Goal: Task Accomplishment & Management: Use online tool/utility

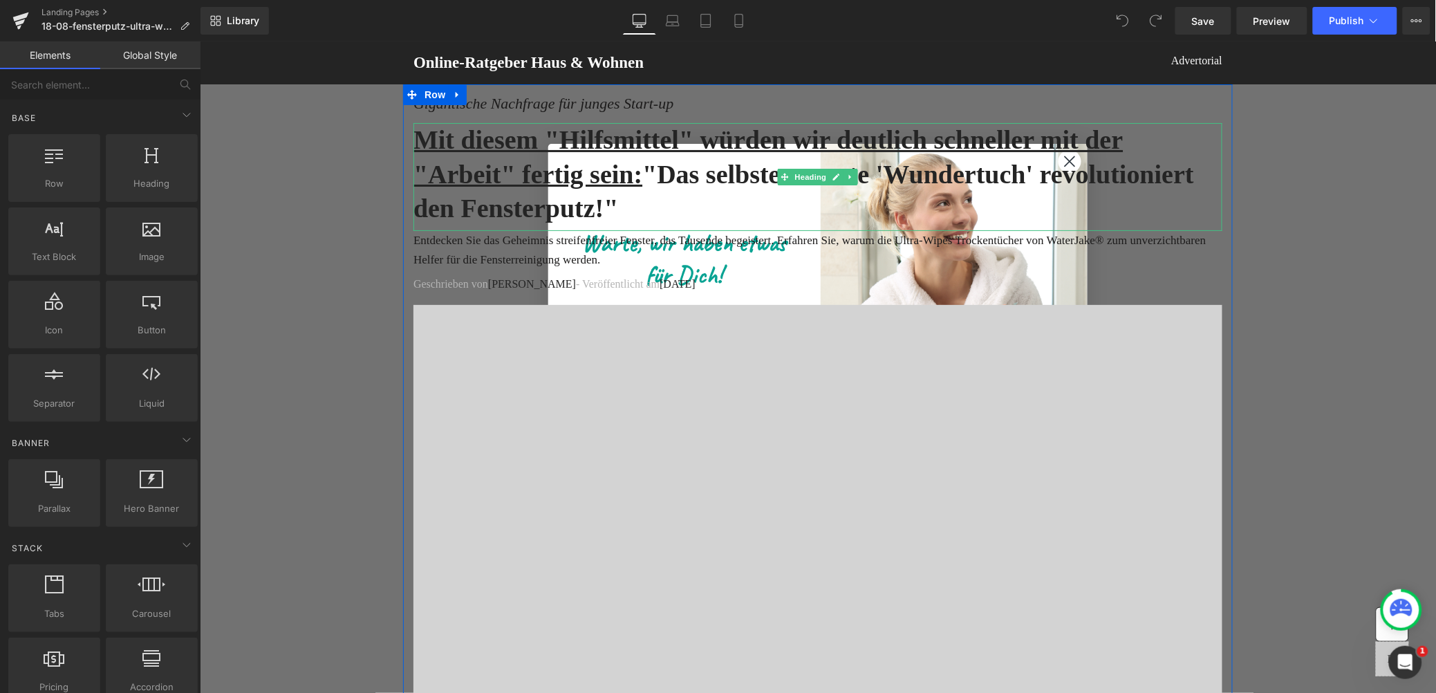
click at [1064, 163] on h1 "Mit diesem "Hilfsmittel" würden wir deutlich schneller mit der "Arbeit" fertig …" at bounding box center [817, 173] width 809 height 102
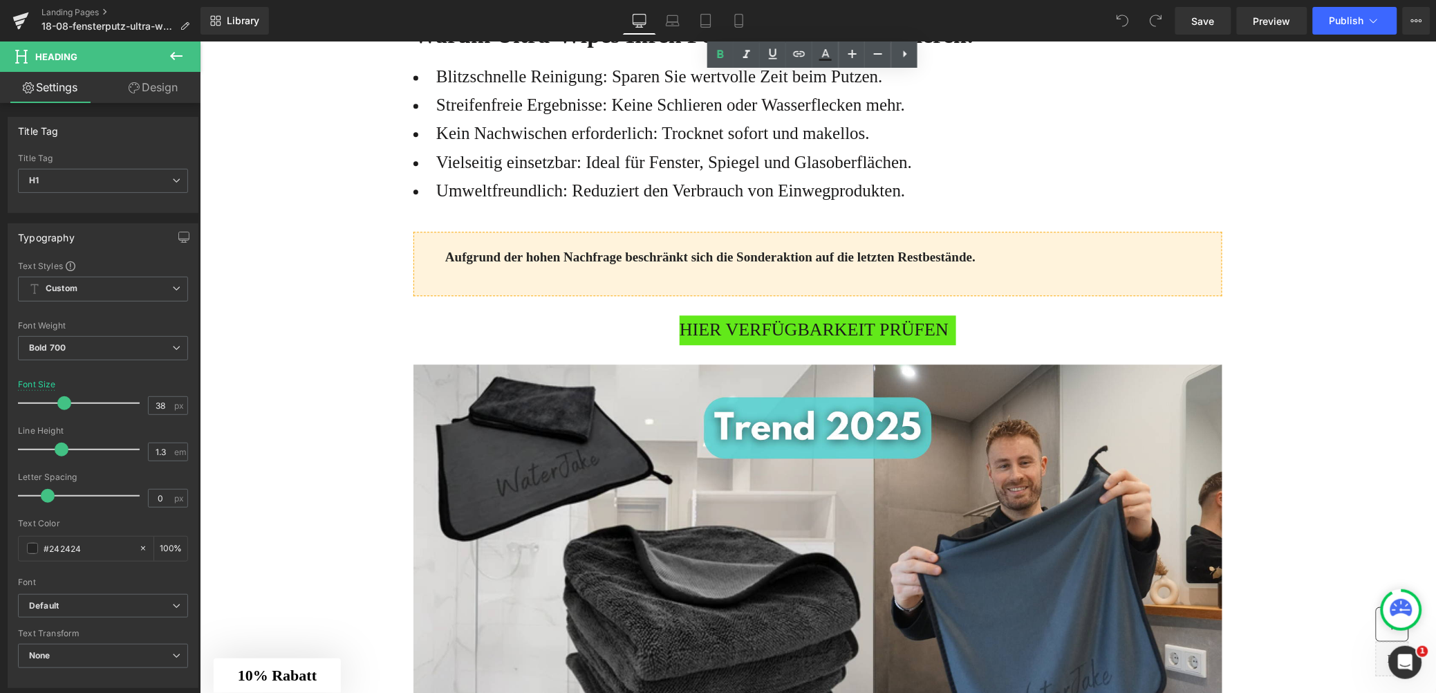
scroll to position [1102, 0]
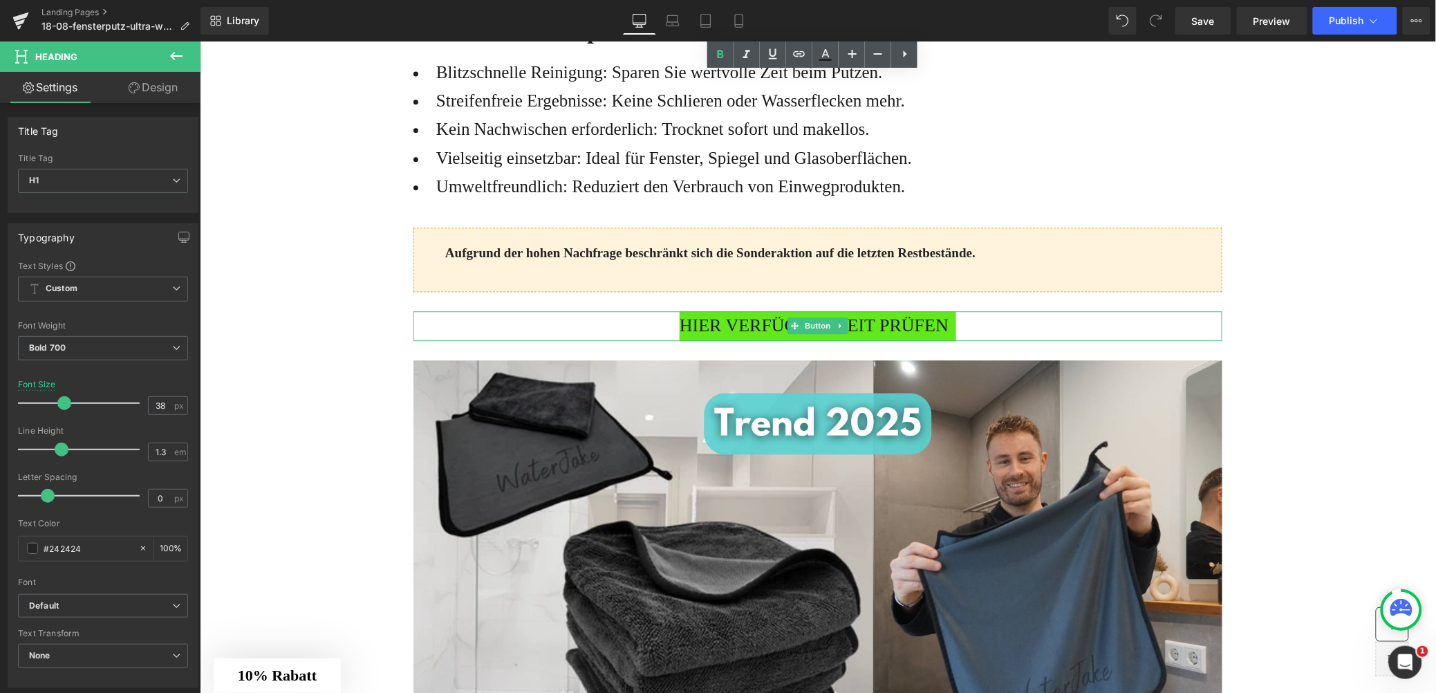
click at [820, 333] on span "Button" at bounding box center [818, 325] width 32 height 17
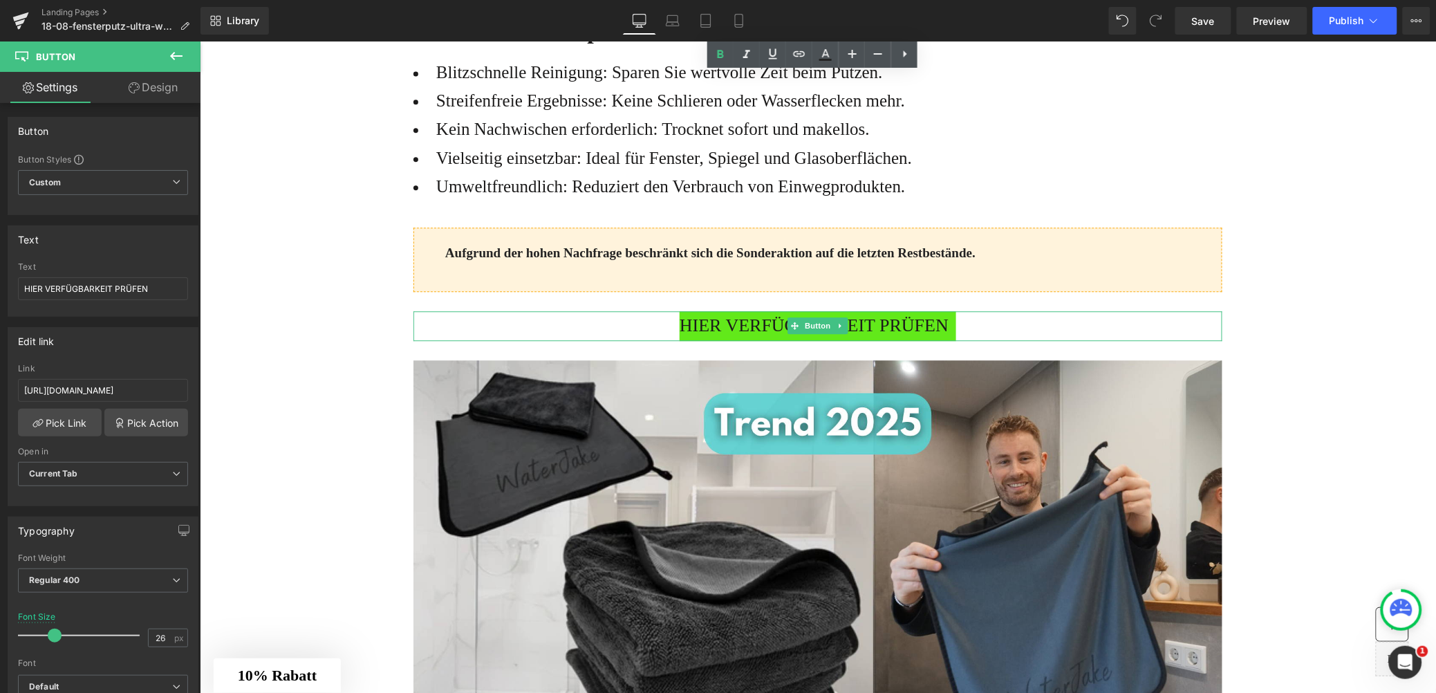
click at [714, 340] on span "HIER VERFÜGBARKEIT PRÜFEN" at bounding box center [813, 326] width 269 height 30
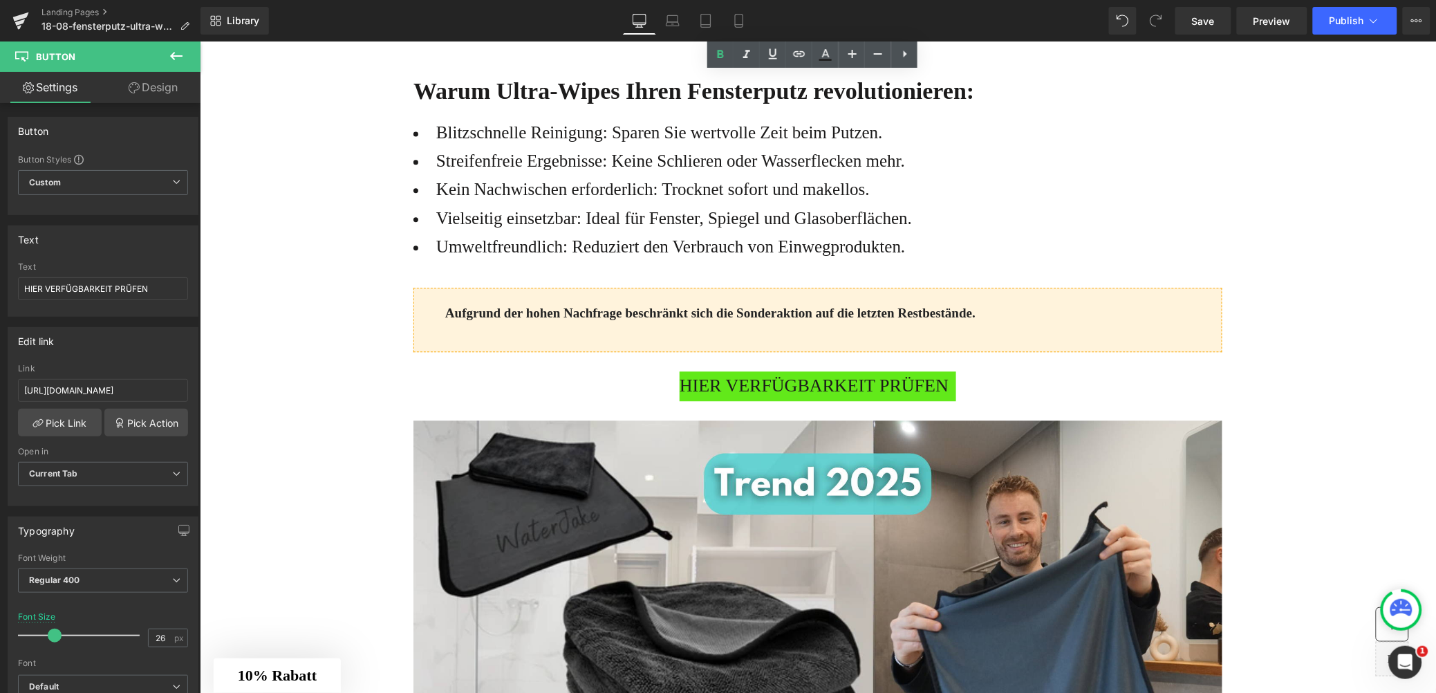
scroll to position [1044, 0]
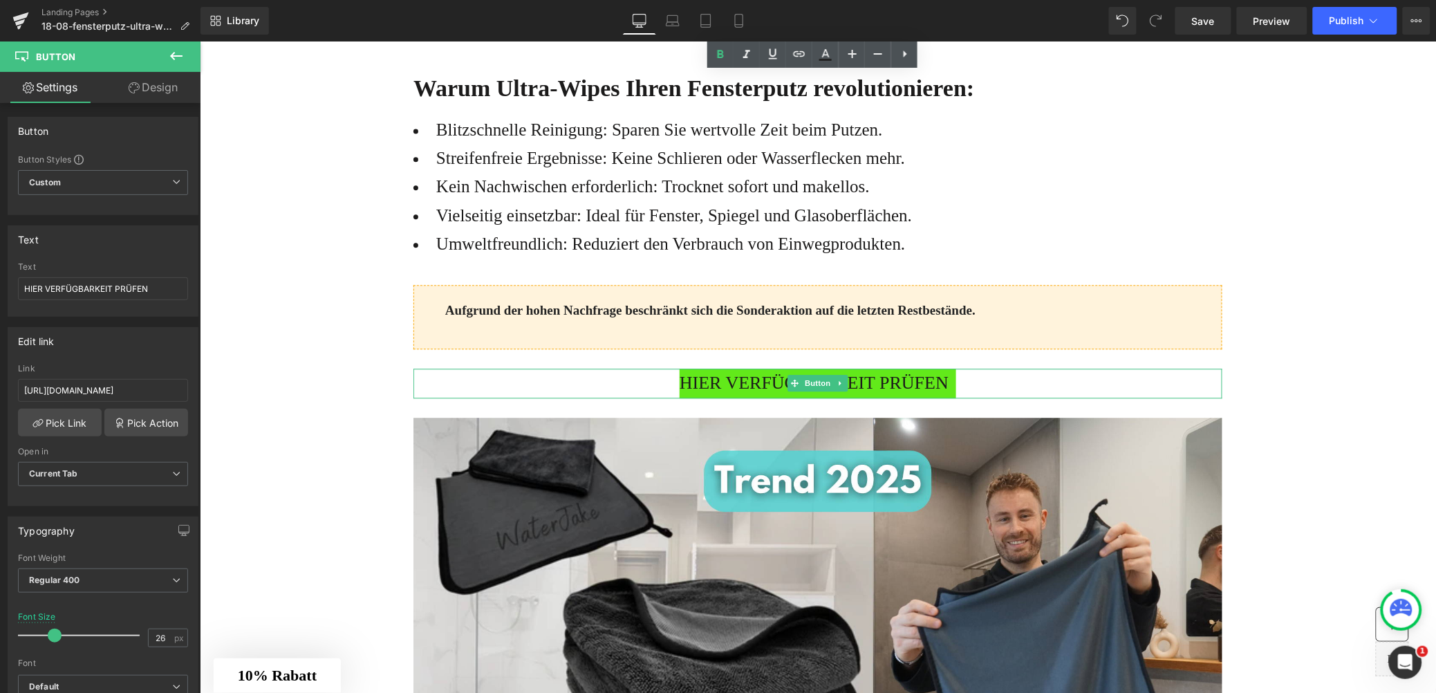
click at [741, 387] on span "HIER VERFÜGBARKEIT PRÜFEN" at bounding box center [813, 383] width 269 height 30
click at [76, 385] on input "https://www.waterjake.de/products/waterjake-ultra-wipes-fenstertuch" at bounding box center [103, 390] width 170 height 23
click at [73, 387] on input "https://www.waterjake.de/products/waterjake-ultra-wipes-fenstertuch" at bounding box center [103, 390] width 170 height 23
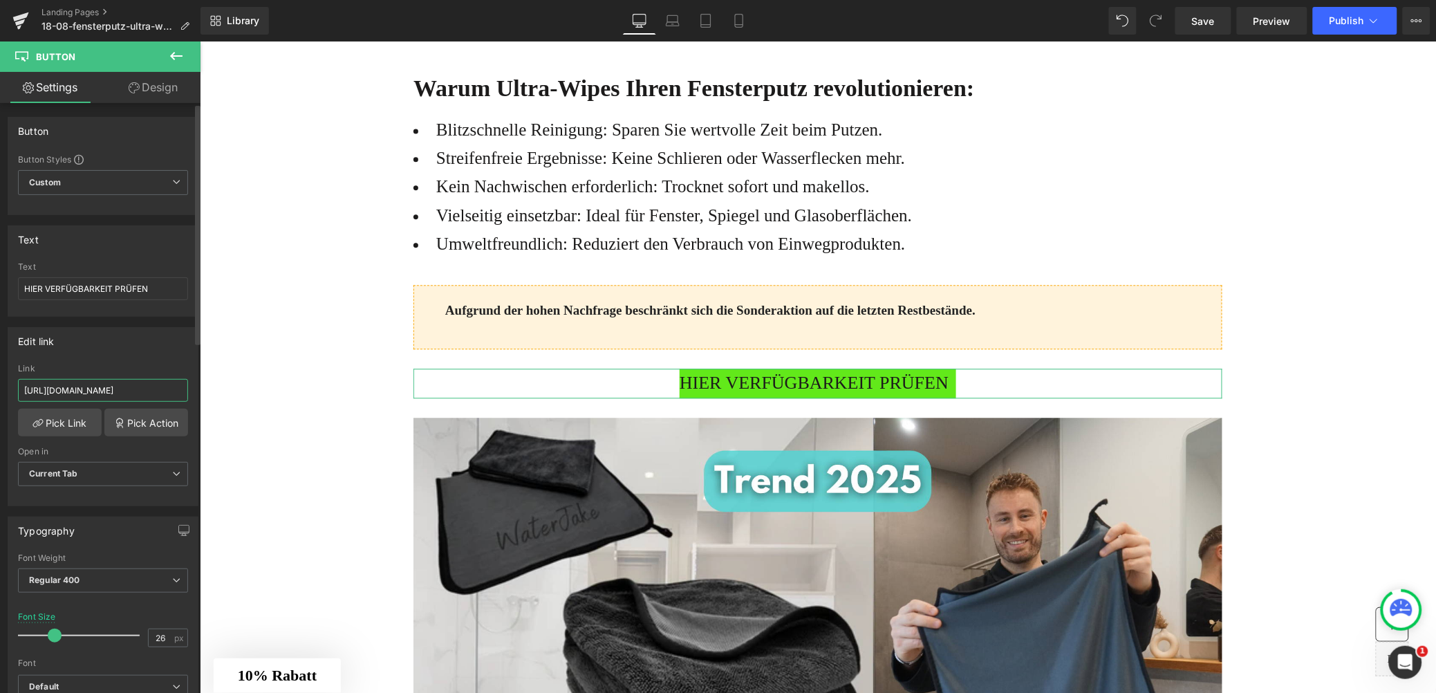
click at [73, 387] on input "https://www.waterjake.de/products/waterjake-ultra-wipes-fenstertuch" at bounding box center [103, 390] width 170 height 23
paste input "shop.waterjake.de/click"
type input "[URL][DOMAIN_NAME]"
click at [59, 420] on link "Pick Link" at bounding box center [60, 423] width 84 height 28
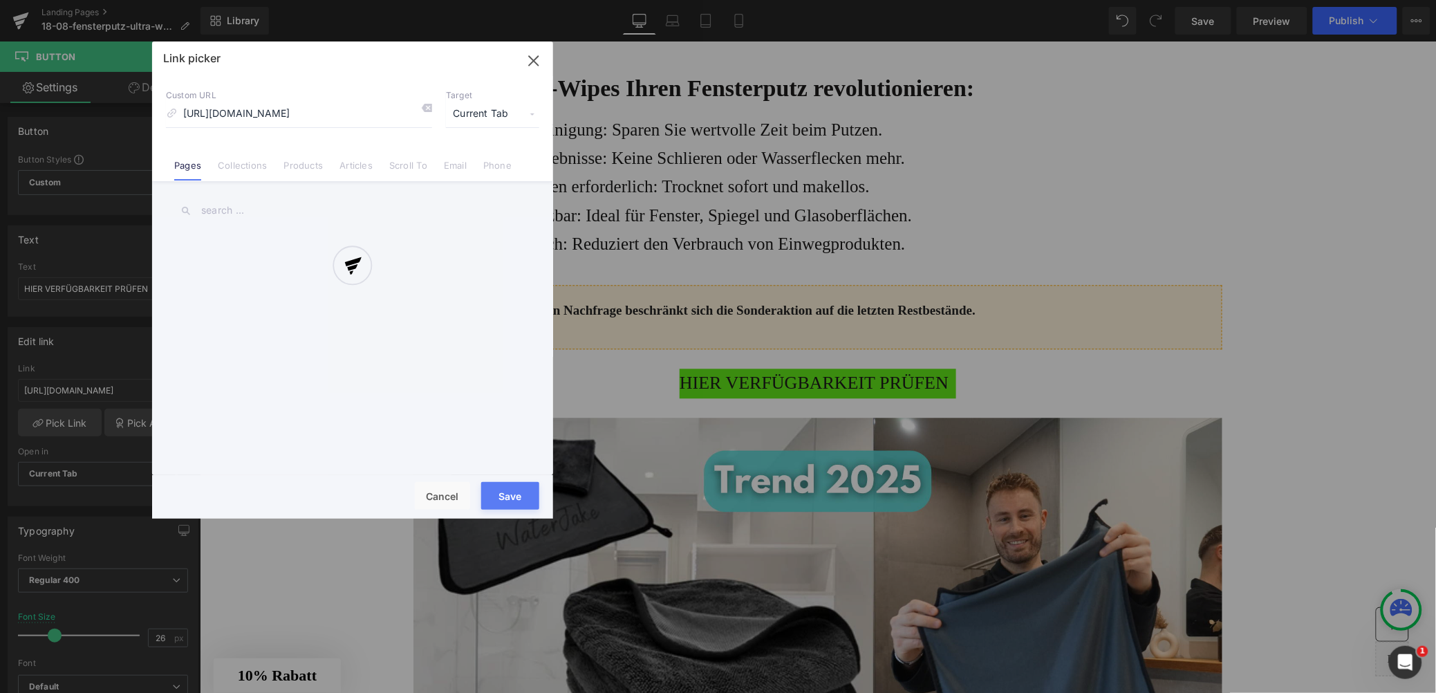
click at [519, 496] on div at bounding box center [352, 279] width 401 height 477
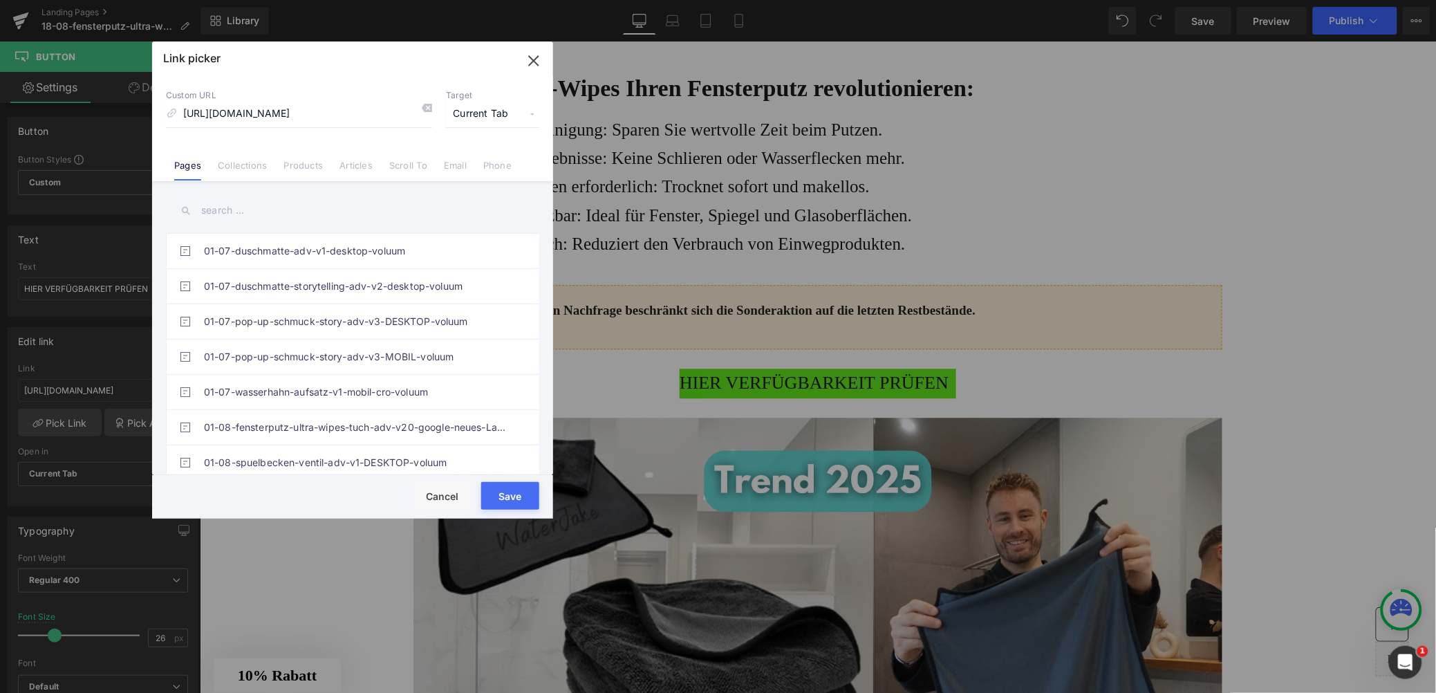
click at [509, 499] on button "Save" at bounding box center [510, 496] width 58 height 28
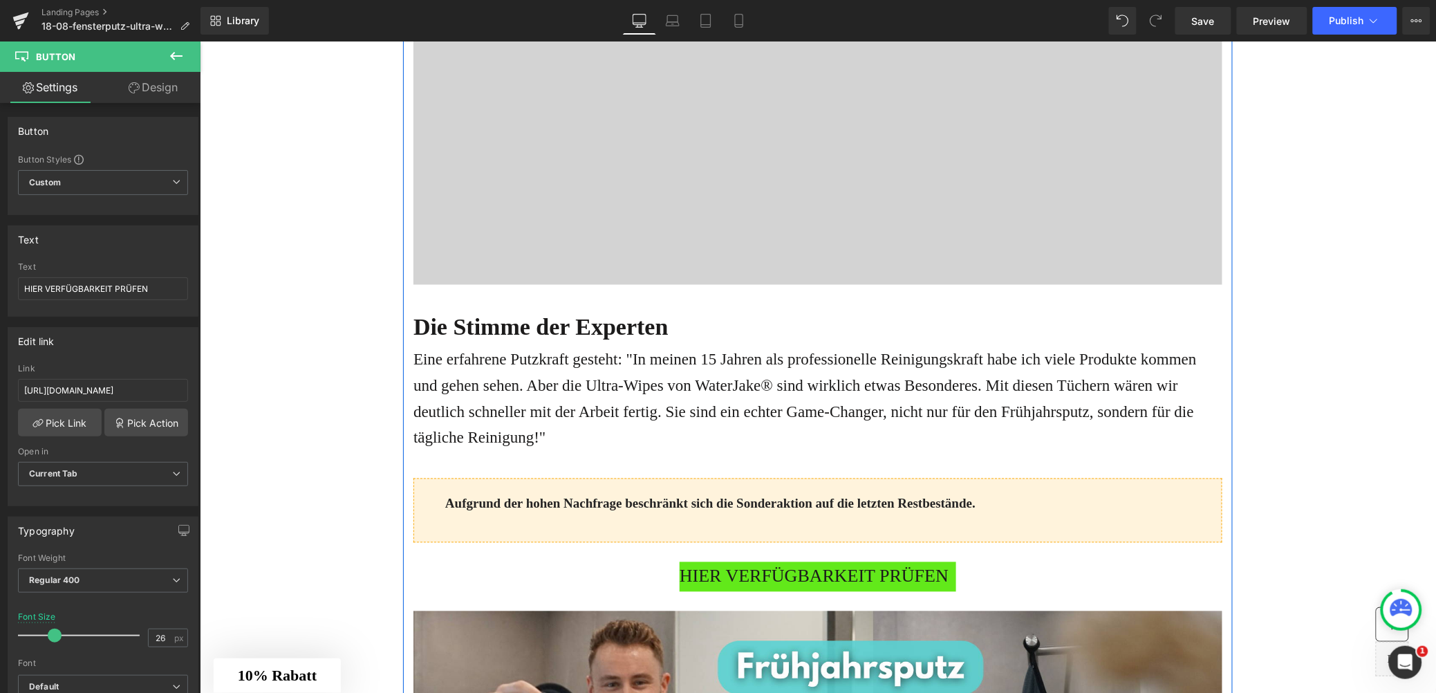
scroll to position [2755, 0]
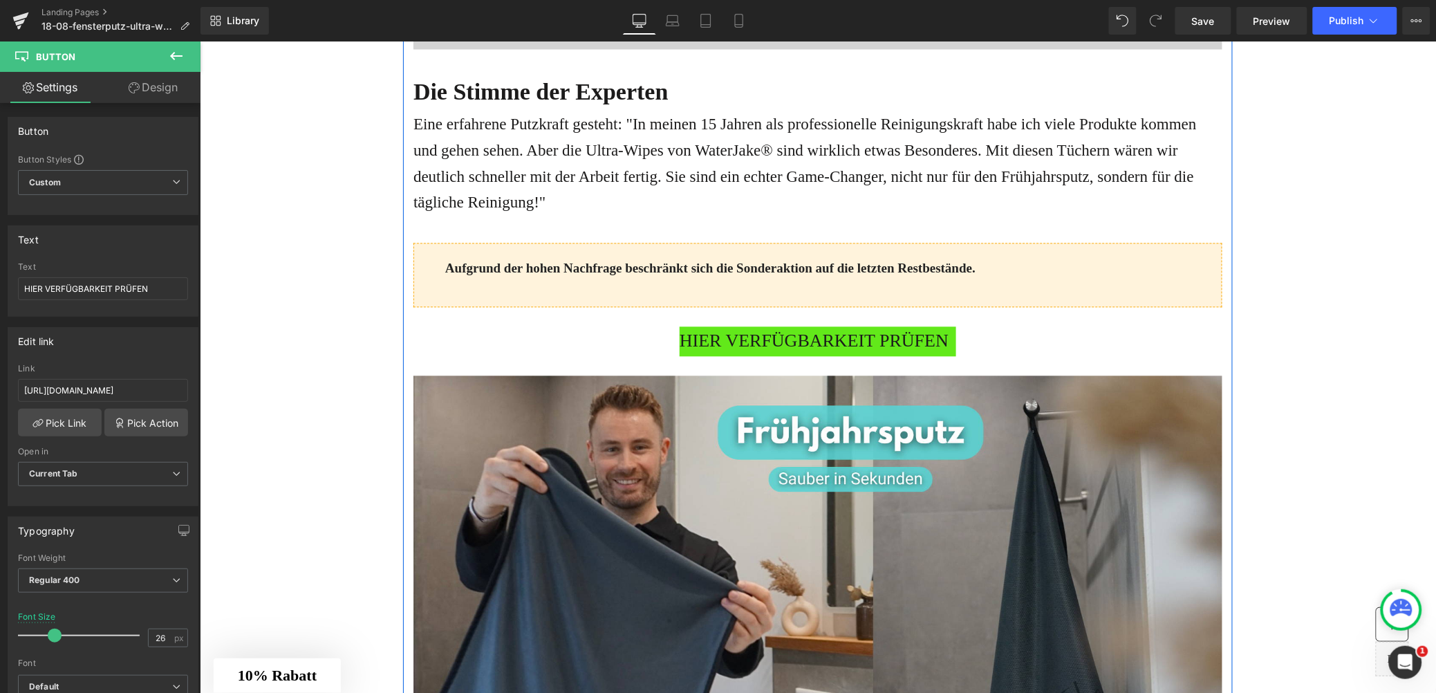
click at [671, 356] on div "HIER VERFÜGBARKEIT PRÜFEN" at bounding box center [817, 341] width 809 height 30
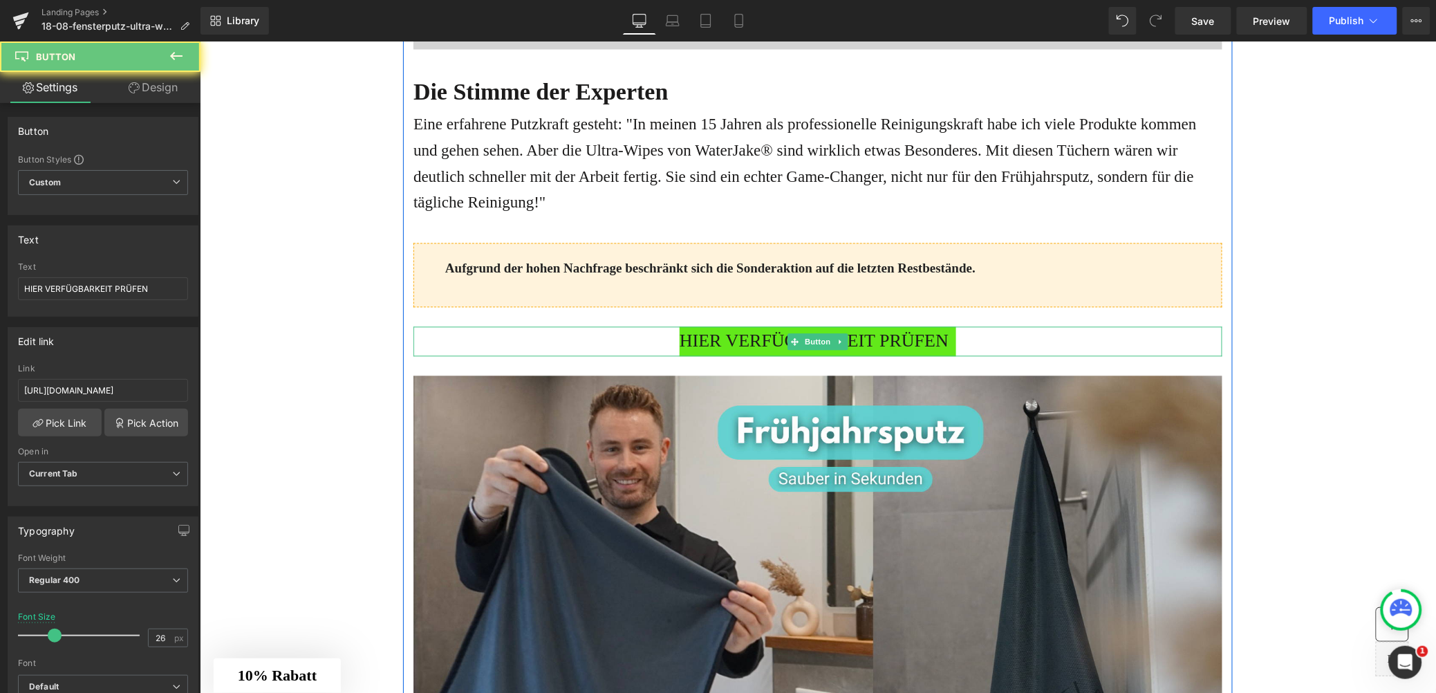
click at [698, 356] on span "HIER VERFÜGBARKEIT PRÜFEN" at bounding box center [813, 341] width 269 height 30
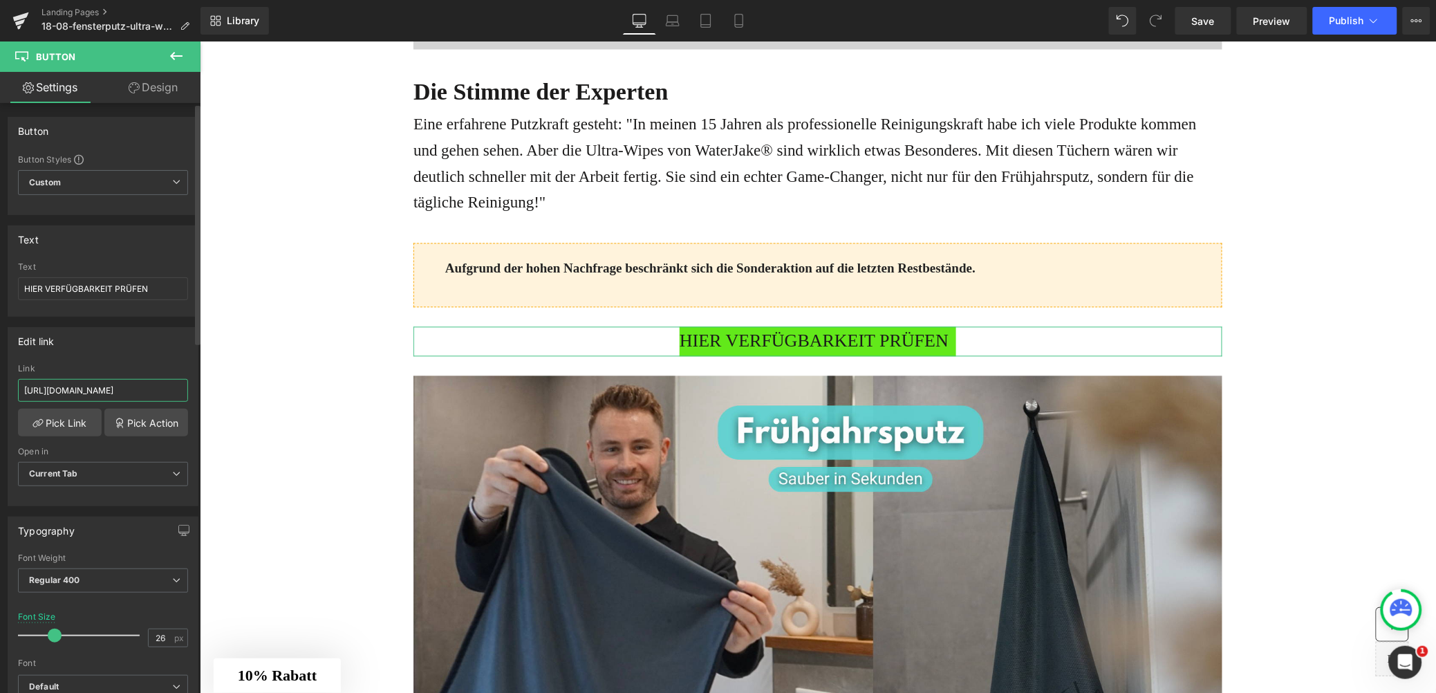
click at [89, 379] on input "https://www.waterjake.de/products/waterjake-ultra-wipes-fenstertuch" at bounding box center [103, 390] width 170 height 23
click at [86, 385] on input "https://www.waterjake.de/products/waterjake-ultra-wipes-fenstertuch" at bounding box center [103, 390] width 170 height 23
type input "[URL][DOMAIN_NAME]"
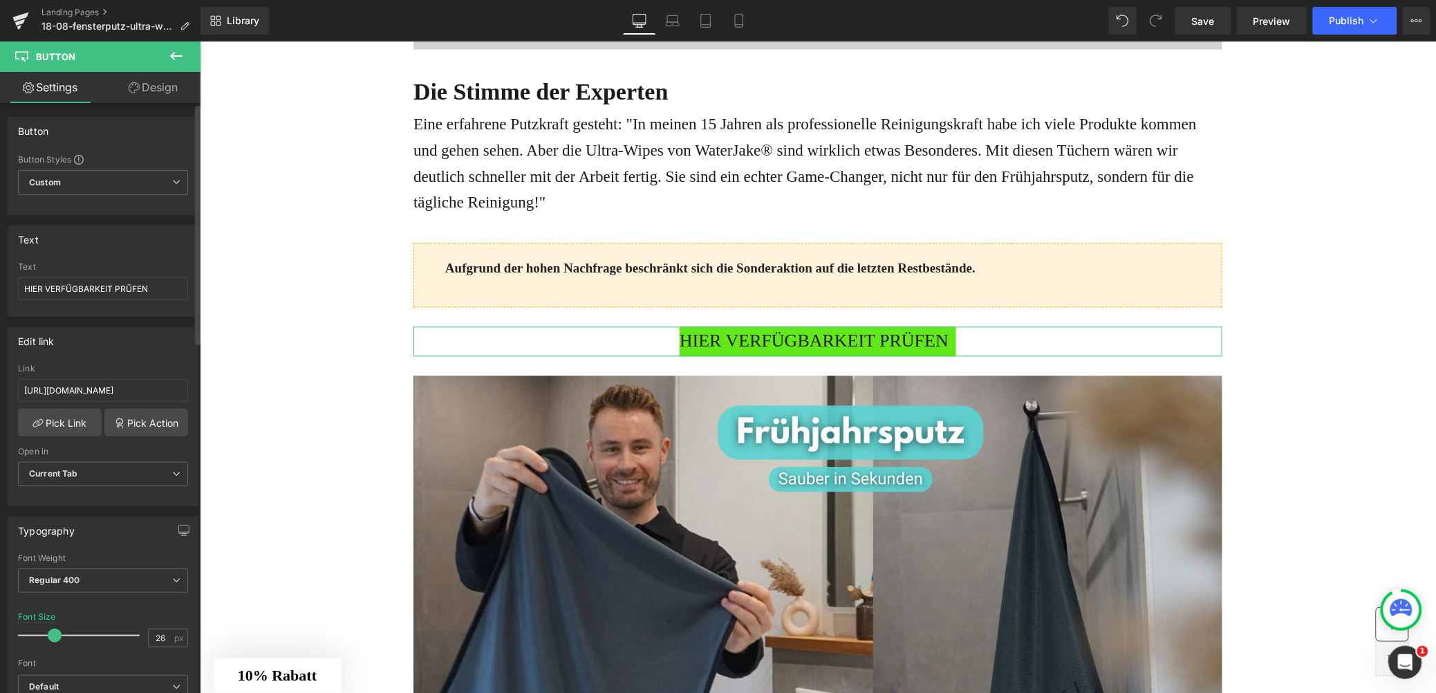
click at [58, 441] on div "https://shop.waterjake.de/click Link https://shop.waterjake.de/click Pick Link …" at bounding box center [102, 435] width 189 height 142
click at [58, 426] on link "Pick Link" at bounding box center [60, 423] width 84 height 28
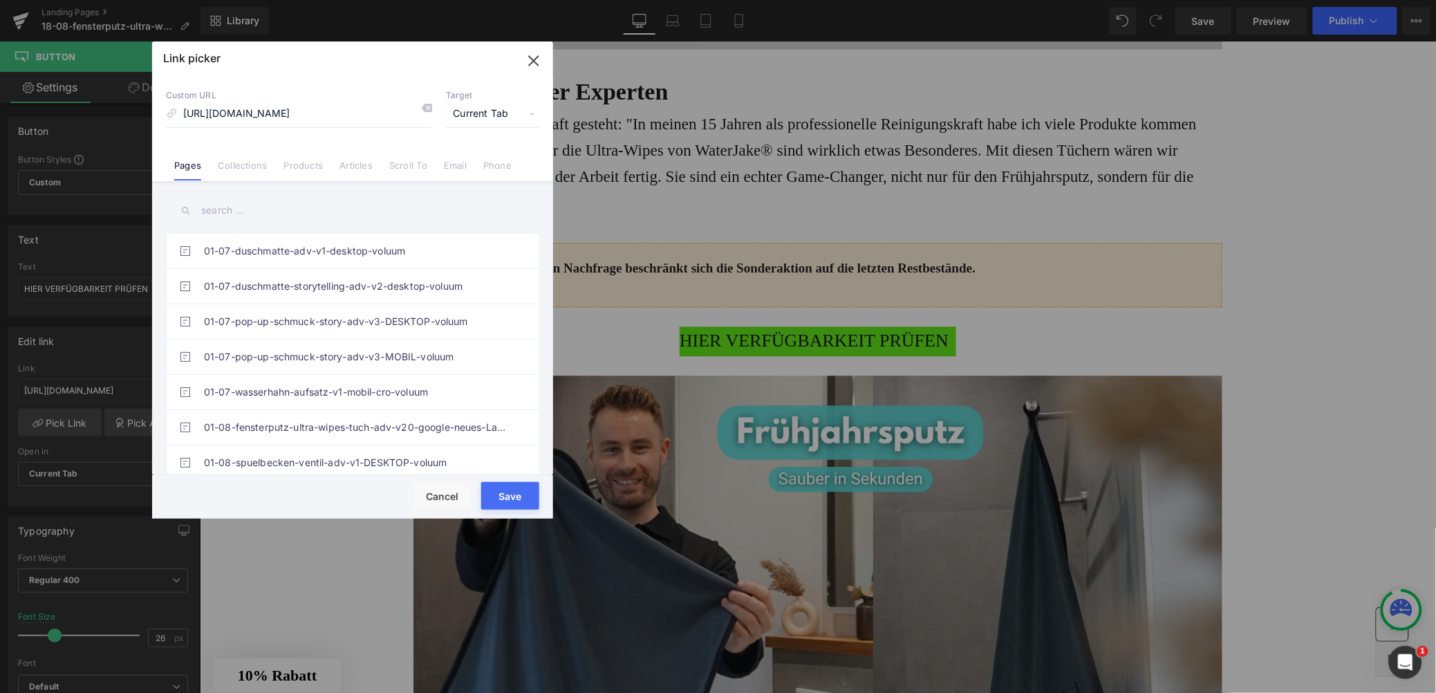
click at [506, 501] on button "Save" at bounding box center [510, 496] width 58 height 28
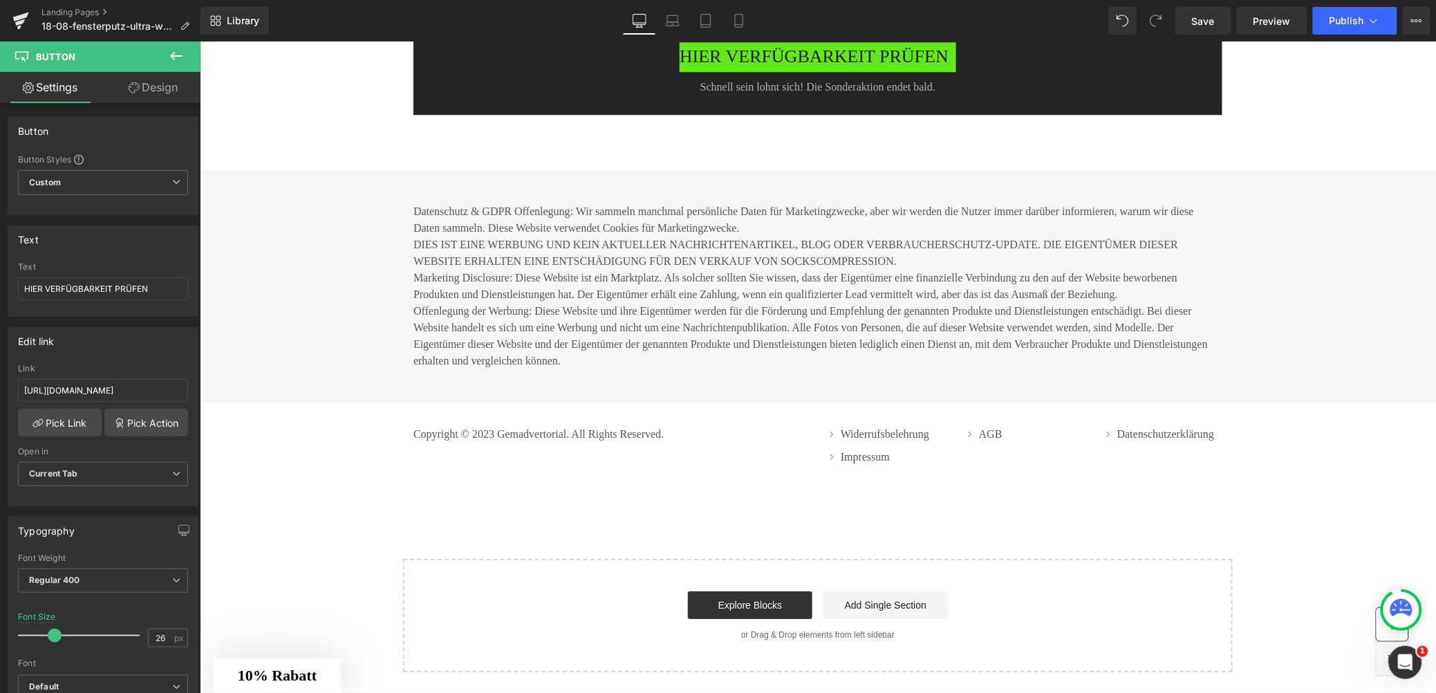
scroll to position [6885, 0]
click at [822, 71] on span "HIER VERFÜGBARKEIT PRÜFEN" at bounding box center [813, 56] width 269 height 30
click at [102, 393] on input "https://www.waterjake.de/products/waterjake-ultra-wipes-fenstertuch" at bounding box center [103, 390] width 170 height 23
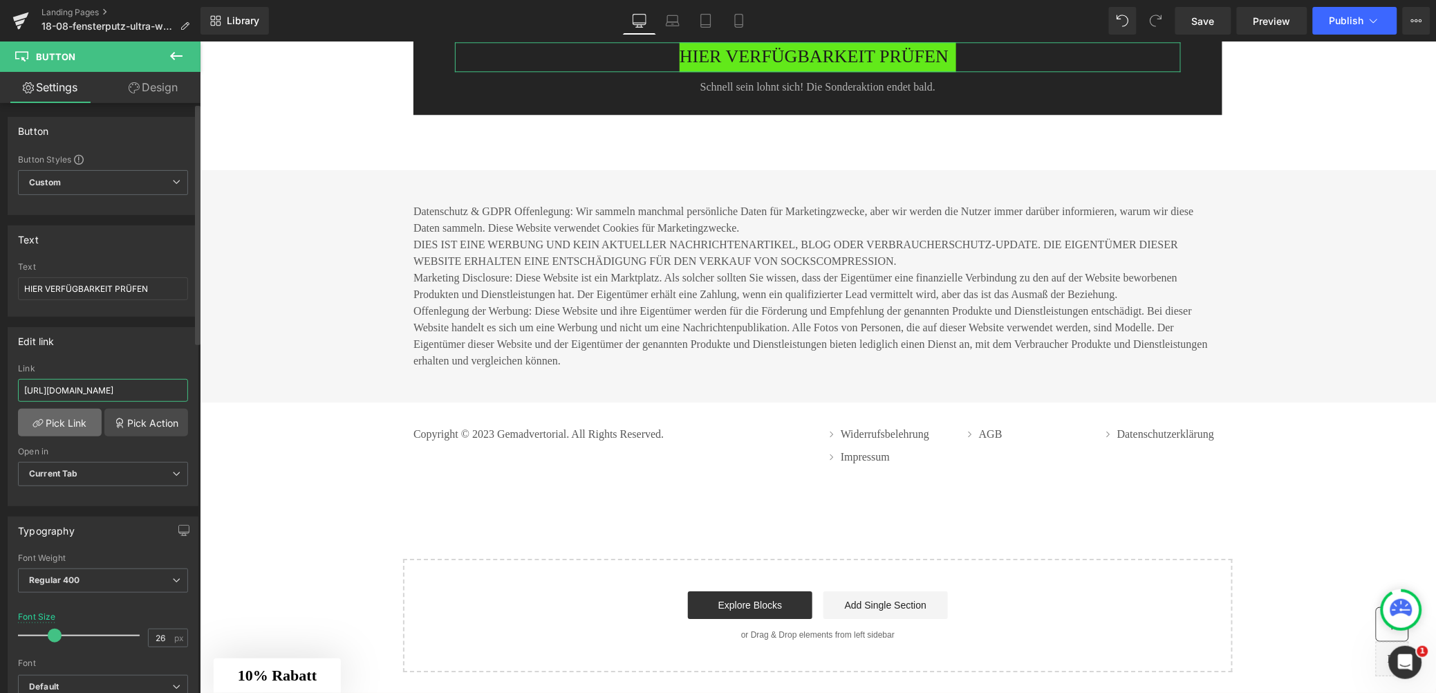
type input "[URL][DOMAIN_NAME]"
click at [69, 425] on link "Pick Link" at bounding box center [60, 423] width 84 height 28
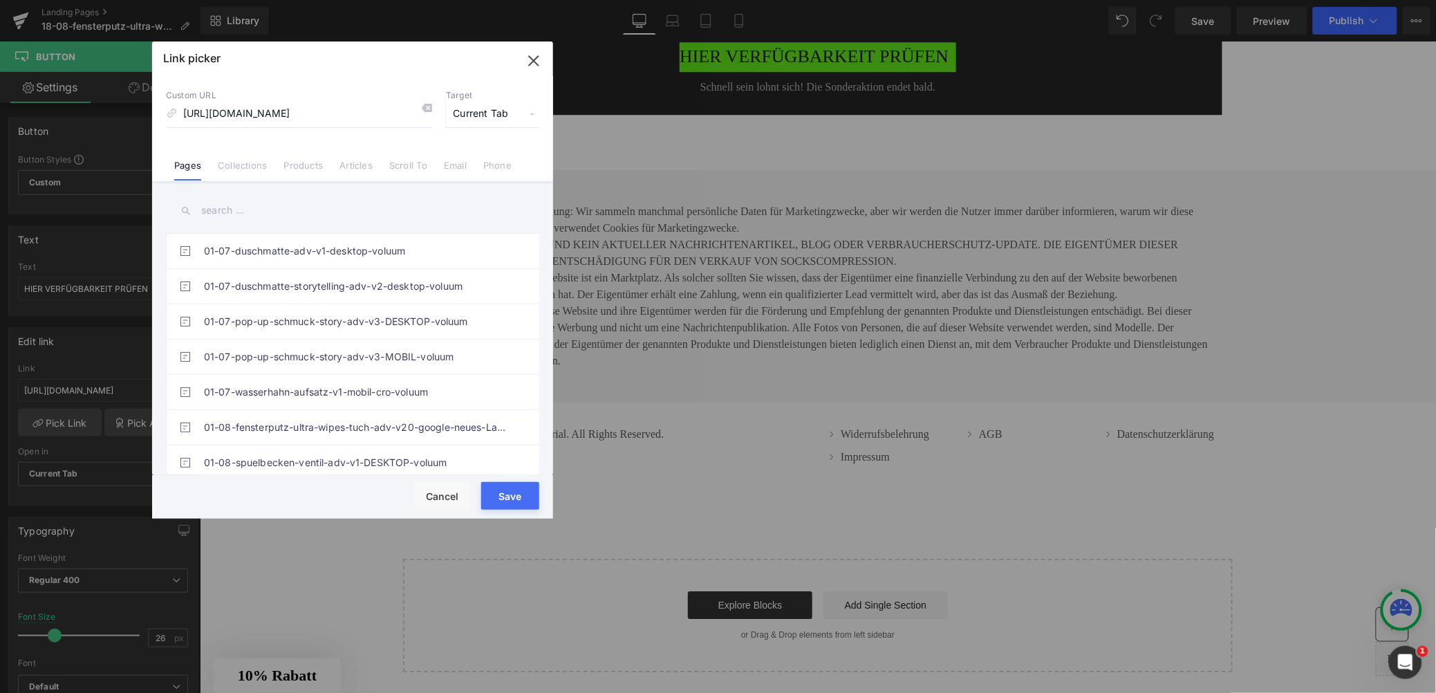
click at [497, 496] on button "Save" at bounding box center [510, 496] width 58 height 28
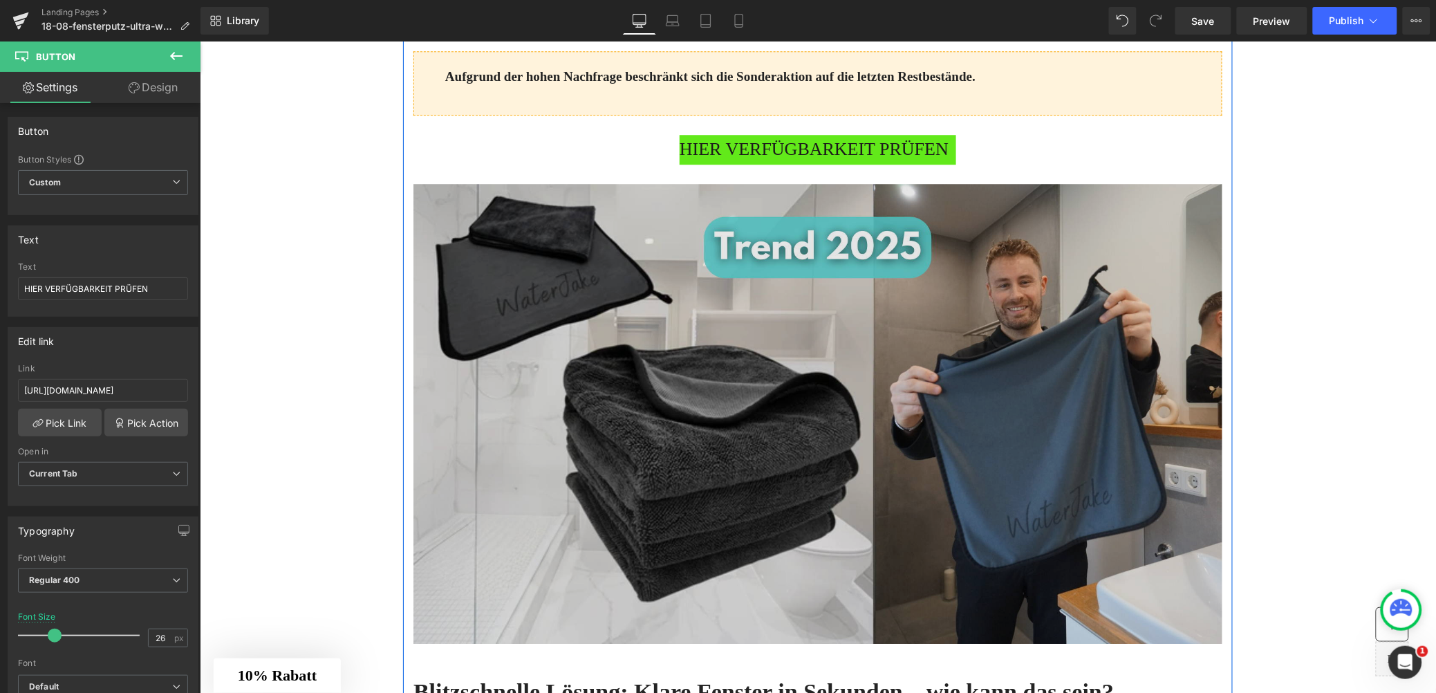
scroll to position [1288, 0]
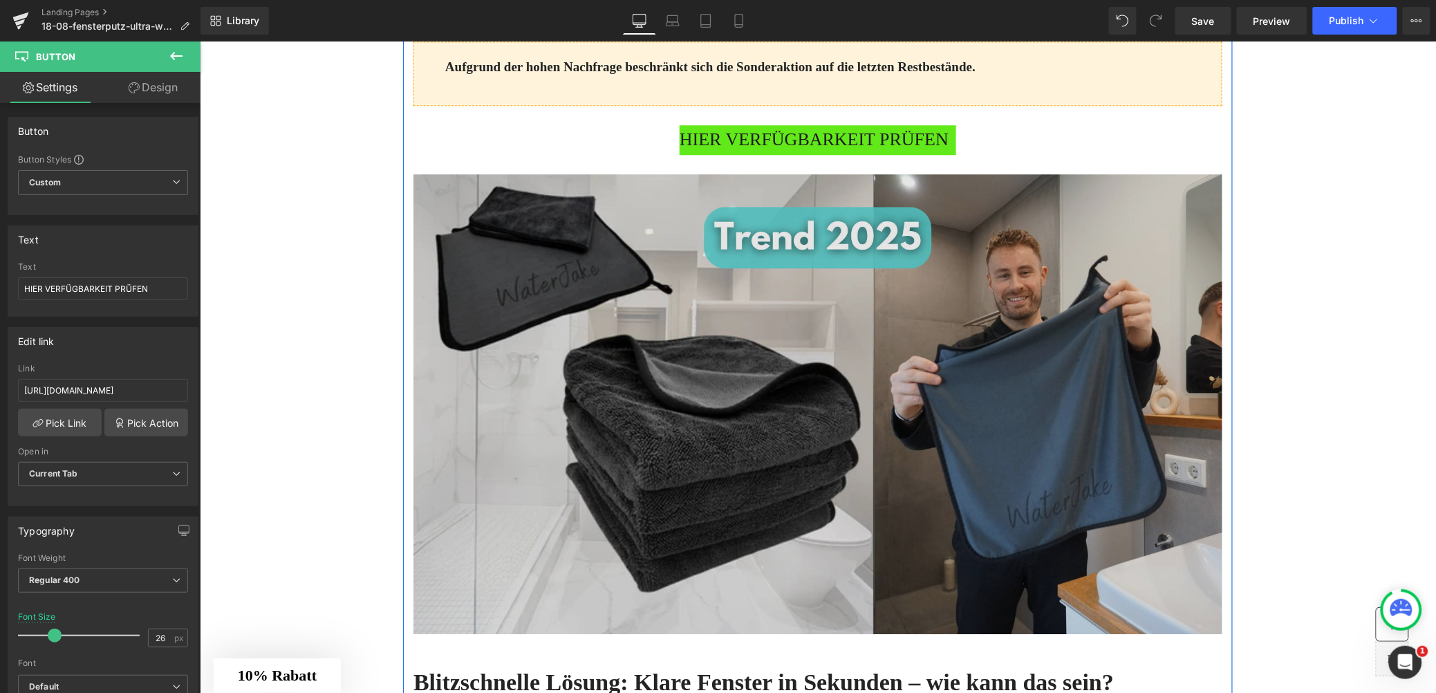
click at [864, 387] on img at bounding box center [817, 420] width 809 height 493
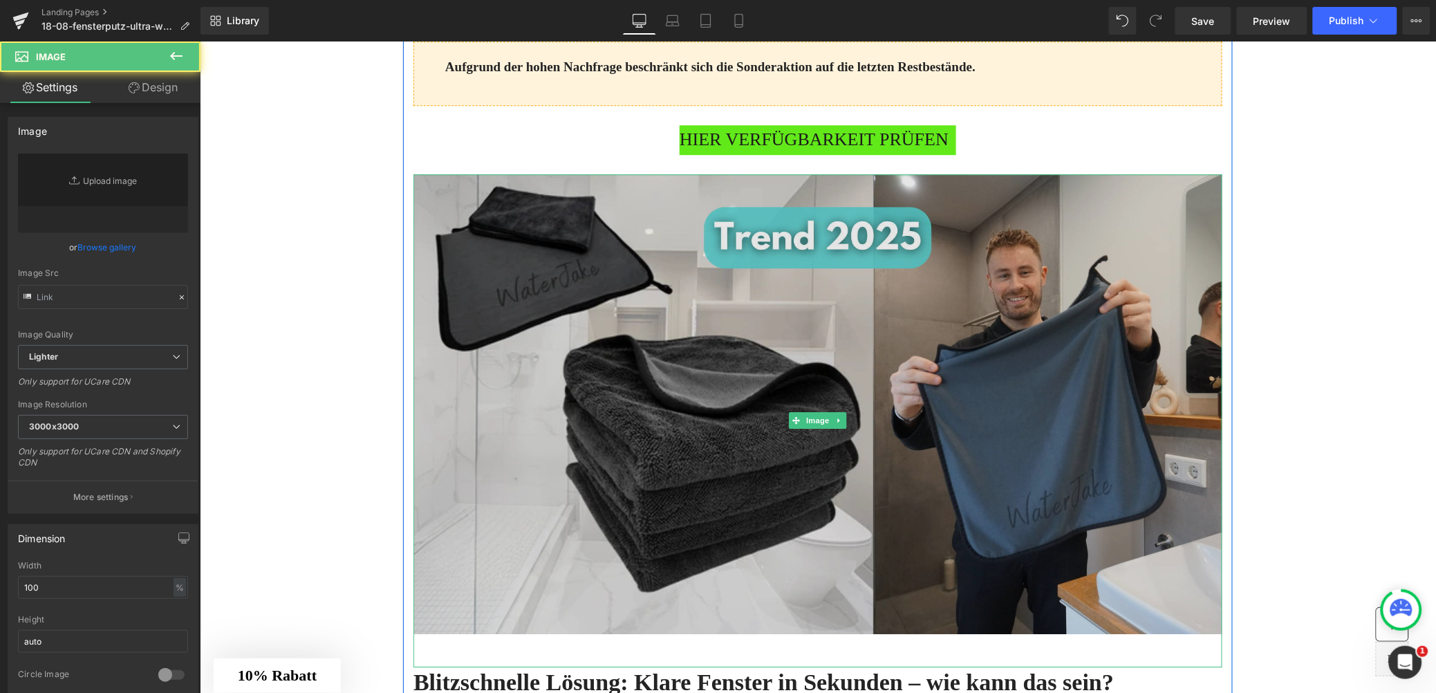
type input "https://ucarecdn.com/0dc07ae7-dca1-4485-8075-2ceebcec14fb/-/format/auto/-/previ…"
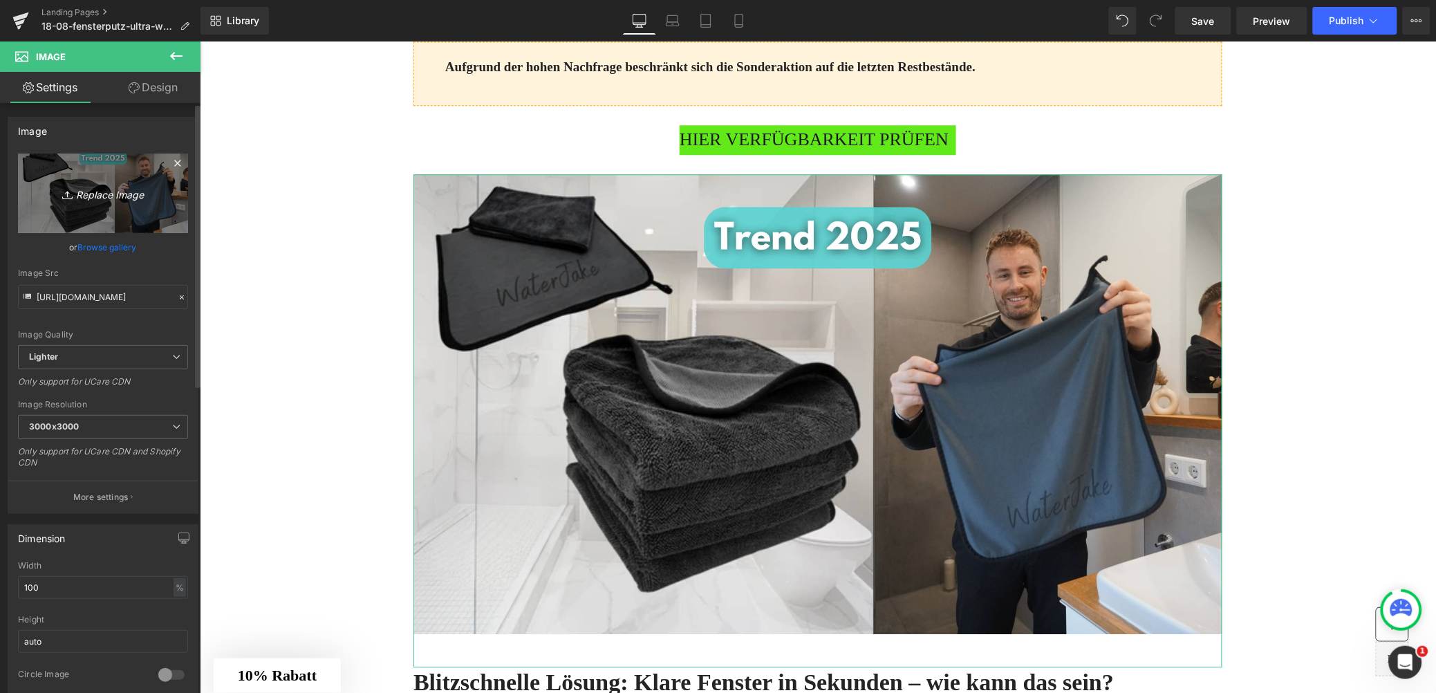
click at [110, 193] on icon "Replace Image" at bounding box center [103, 193] width 111 height 17
type input "C:\fakepath\Design ohne Titel - 2025-08-18T094353.349.png"
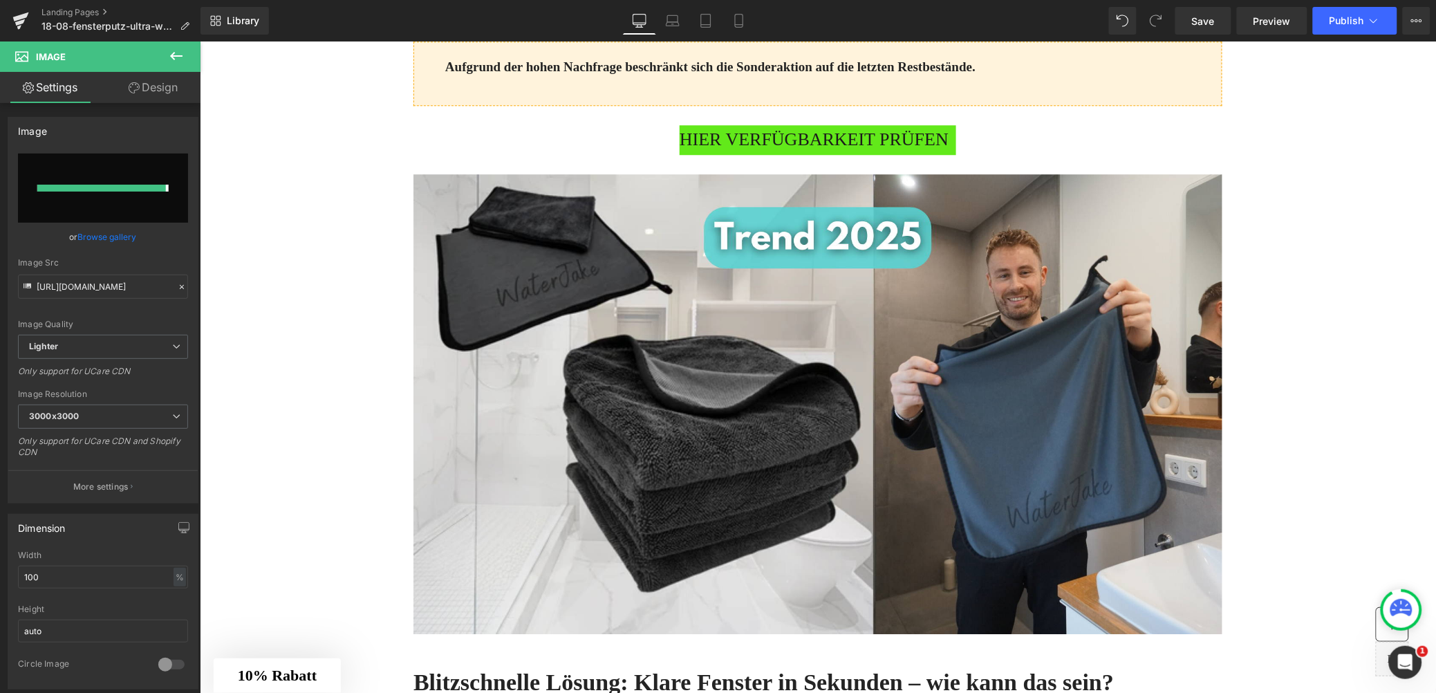
type input "https://ucarecdn.com/83200ab5-74a3-48fd-944a-40a74aaa89f2/-/format/auto/-/previ…"
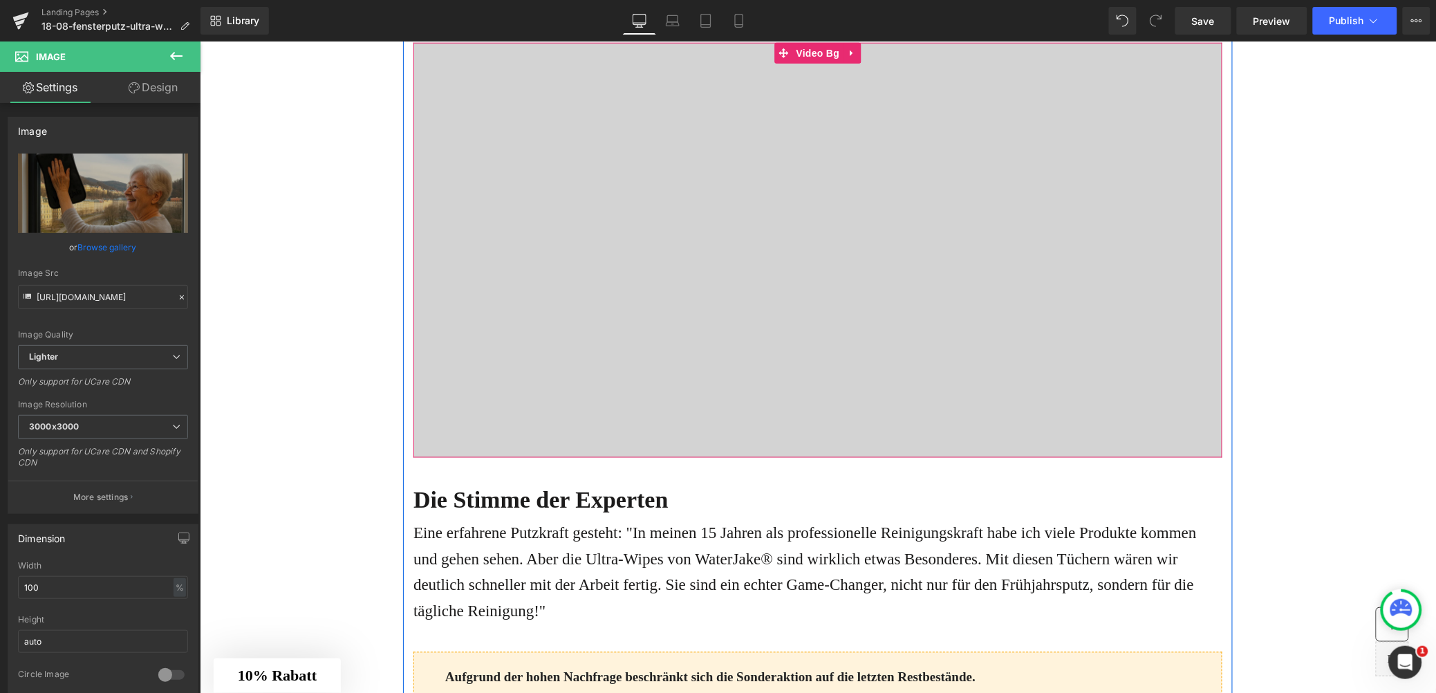
scroll to position [2384, 0]
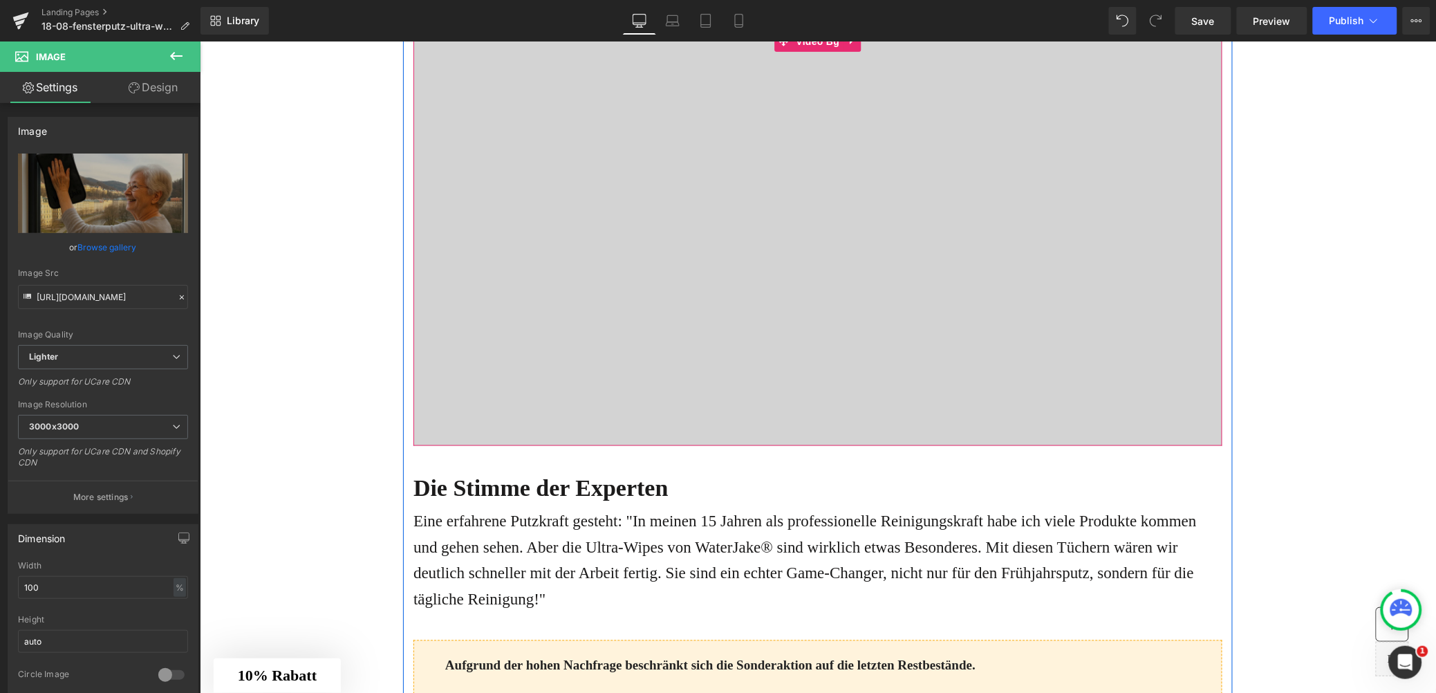
click at [894, 324] on div at bounding box center [817, 237] width 809 height 415
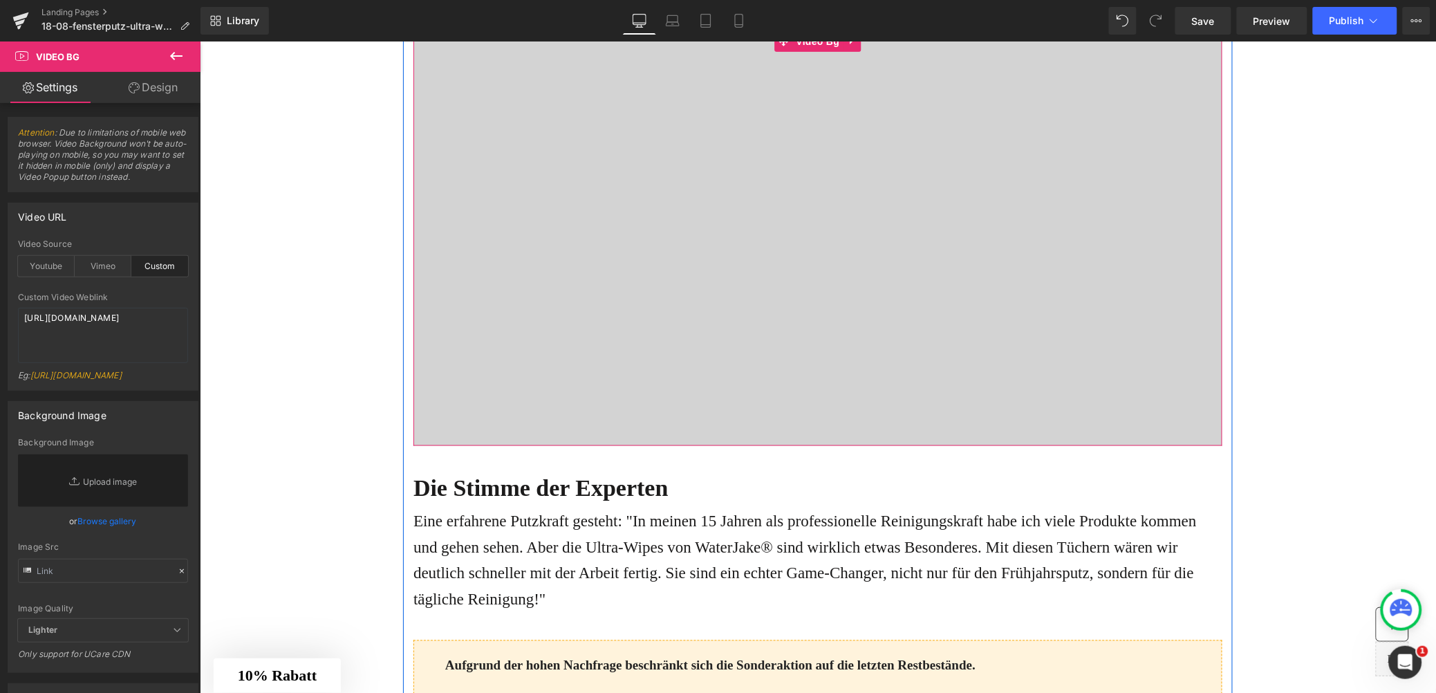
click at [748, 331] on div at bounding box center [817, 237] width 809 height 415
click at [767, 253] on div at bounding box center [817, 237] width 809 height 415
click at [77, 324] on textarea "https://cdn.shopify.com/videos/c/o/v/1557f0fffaef4f48b62f991a38ab50eb.mp4" at bounding box center [103, 335] width 170 height 55
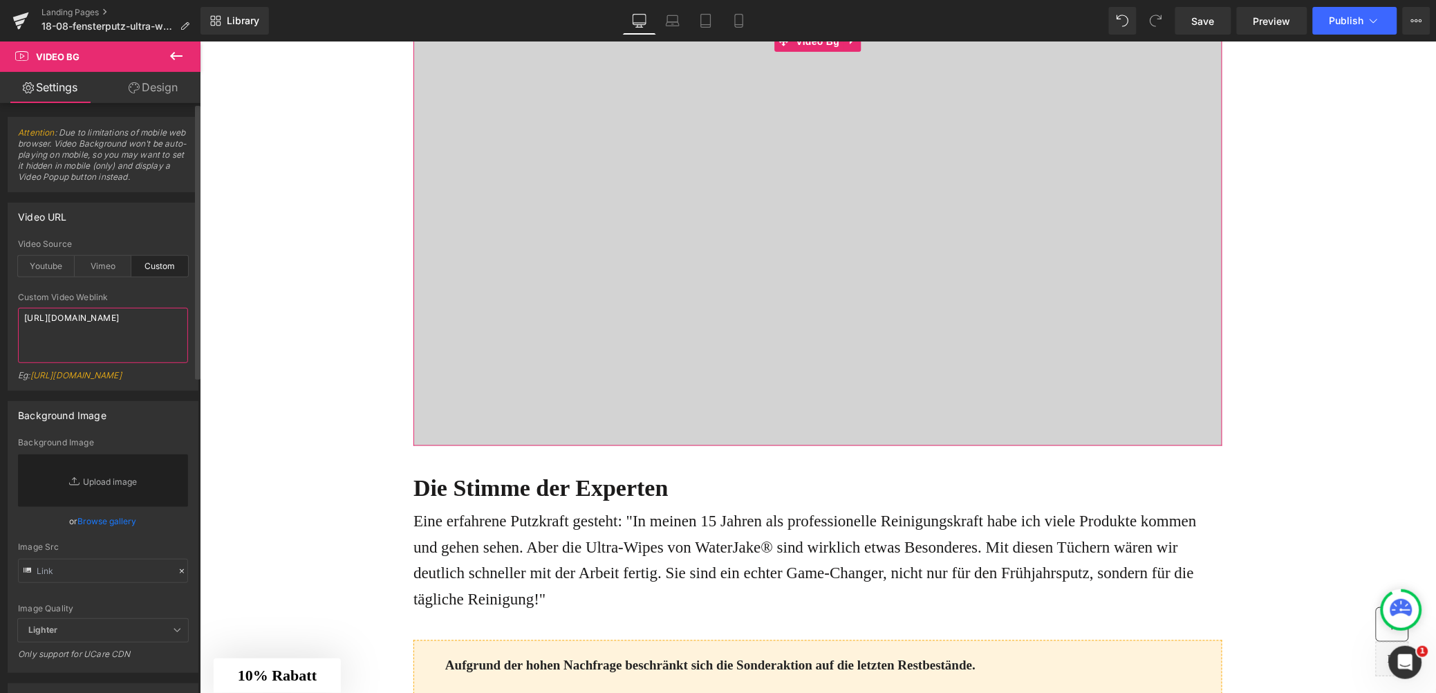
paste textarea "946bb866f6a6491fba5a40d35aa1109c"
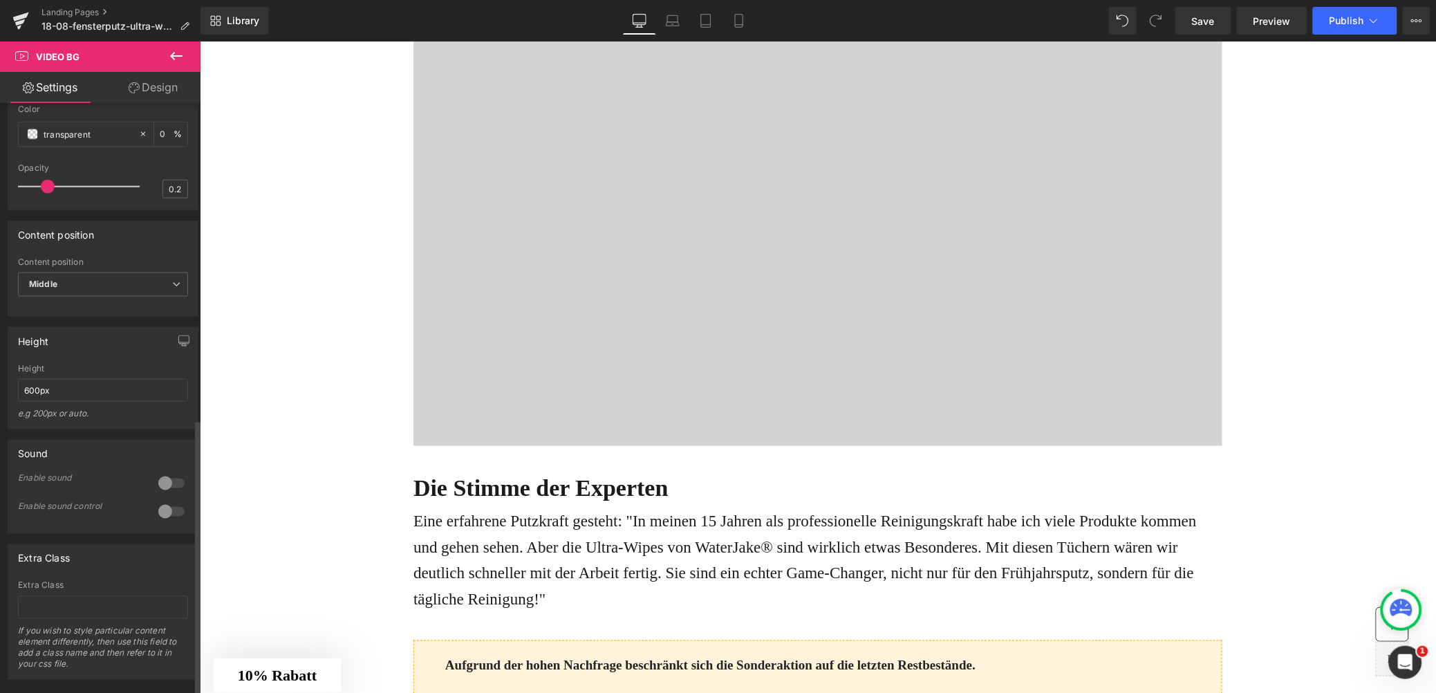
scroll to position [676, 0]
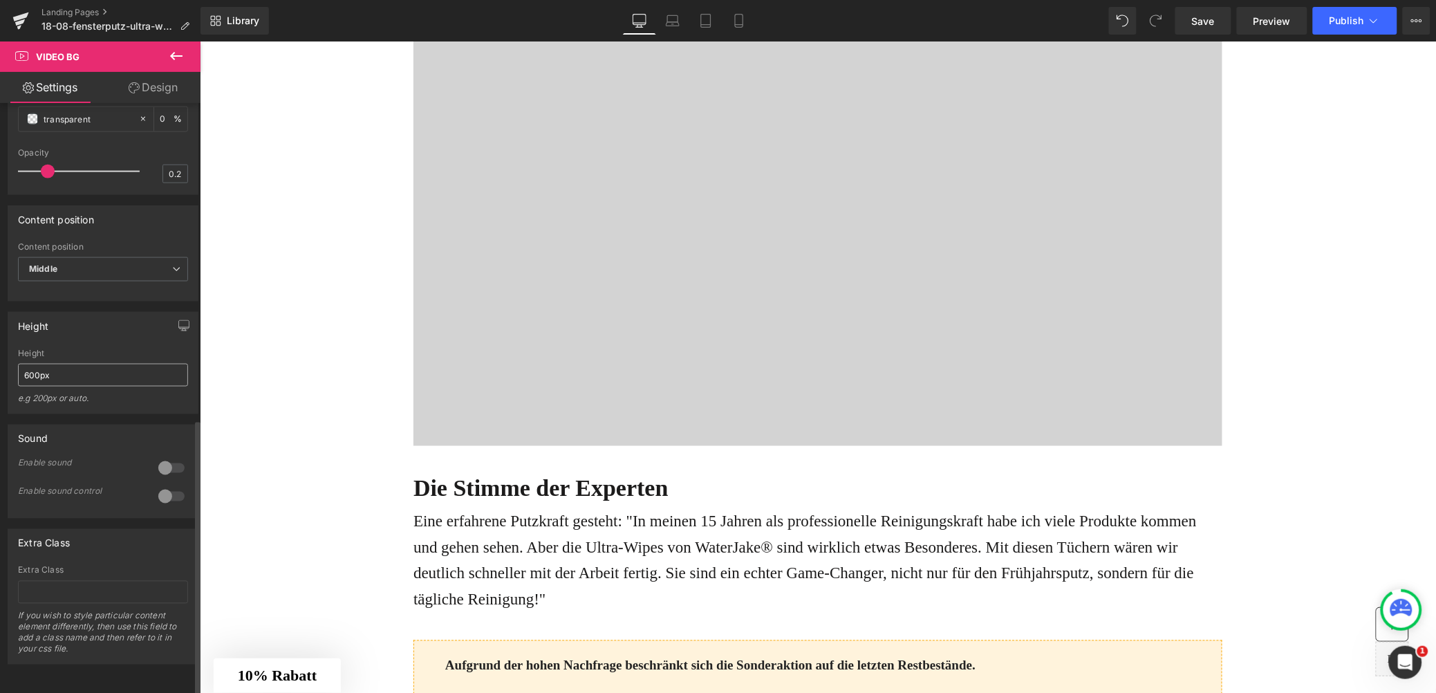
type textarea "https://cdn.shopify.com/videos/c/o/v/946bb866f6a6491fba5a40d35aa1109c.mp4"
click at [36, 364] on input "600px" at bounding box center [103, 375] width 170 height 23
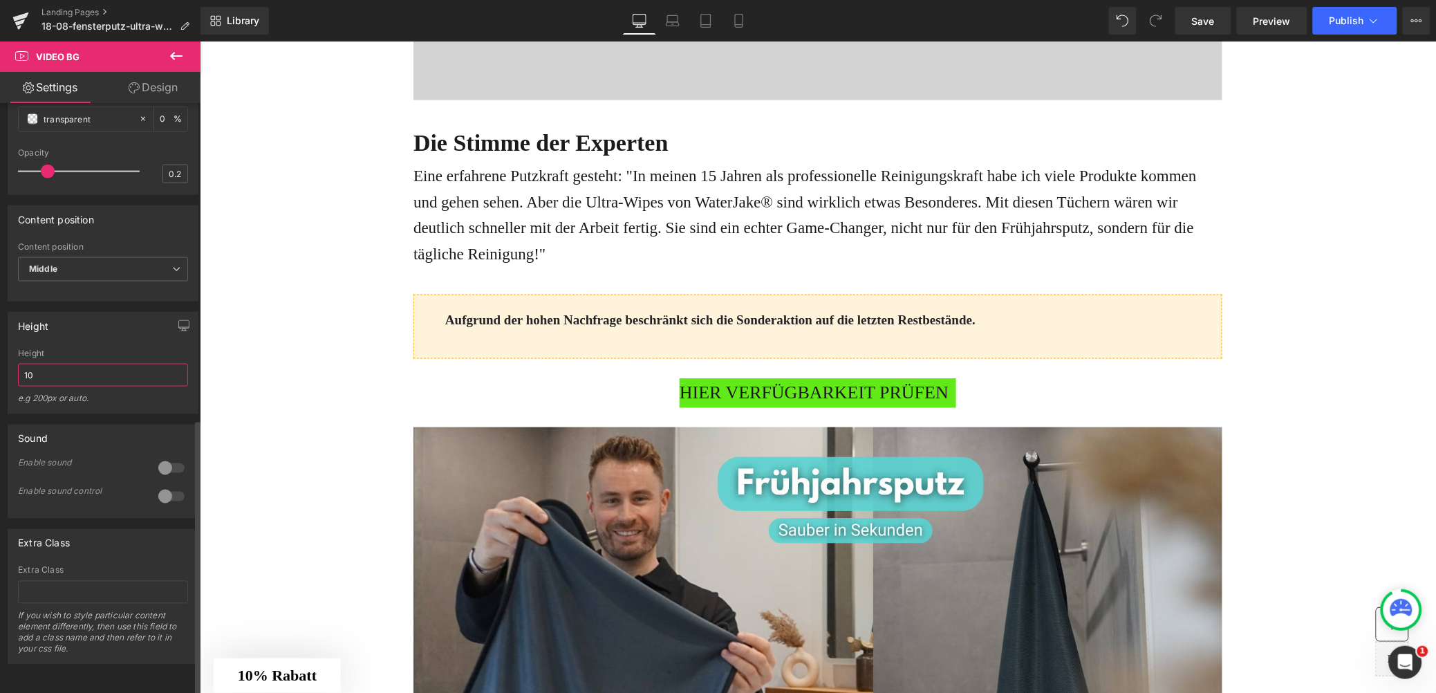
type input "1"
click at [152, 396] on div "e.g 200px or auto." at bounding box center [103, 404] width 170 height 20
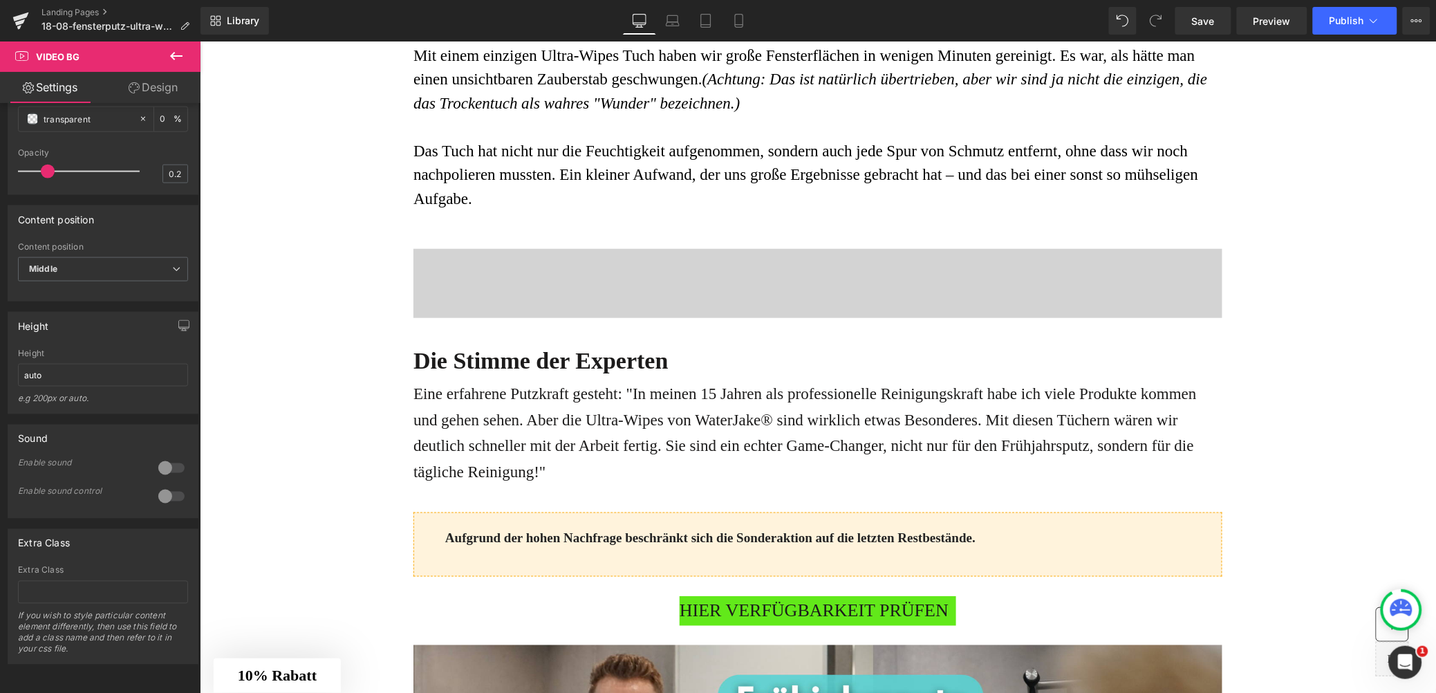
scroll to position [2156, 0]
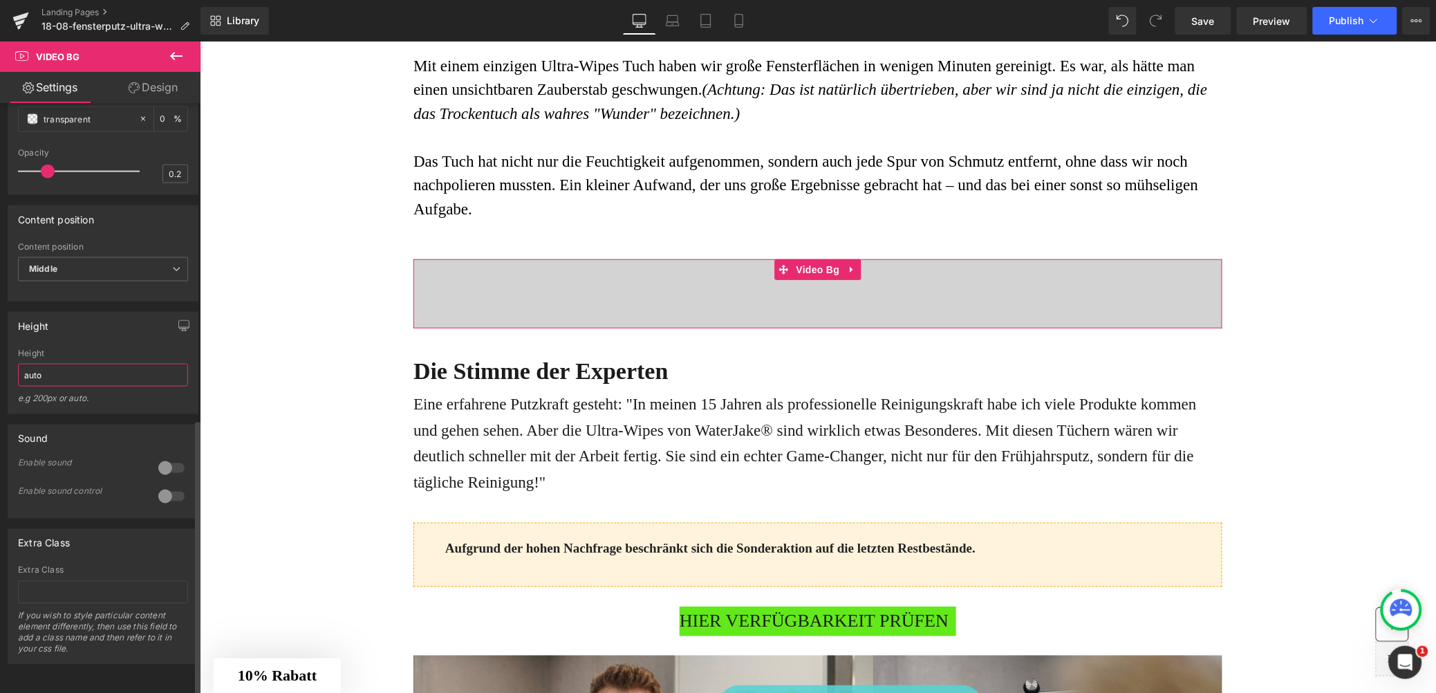
click at [94, 364] on input "auto" at bounding box center [103, 375] width 170 height 23
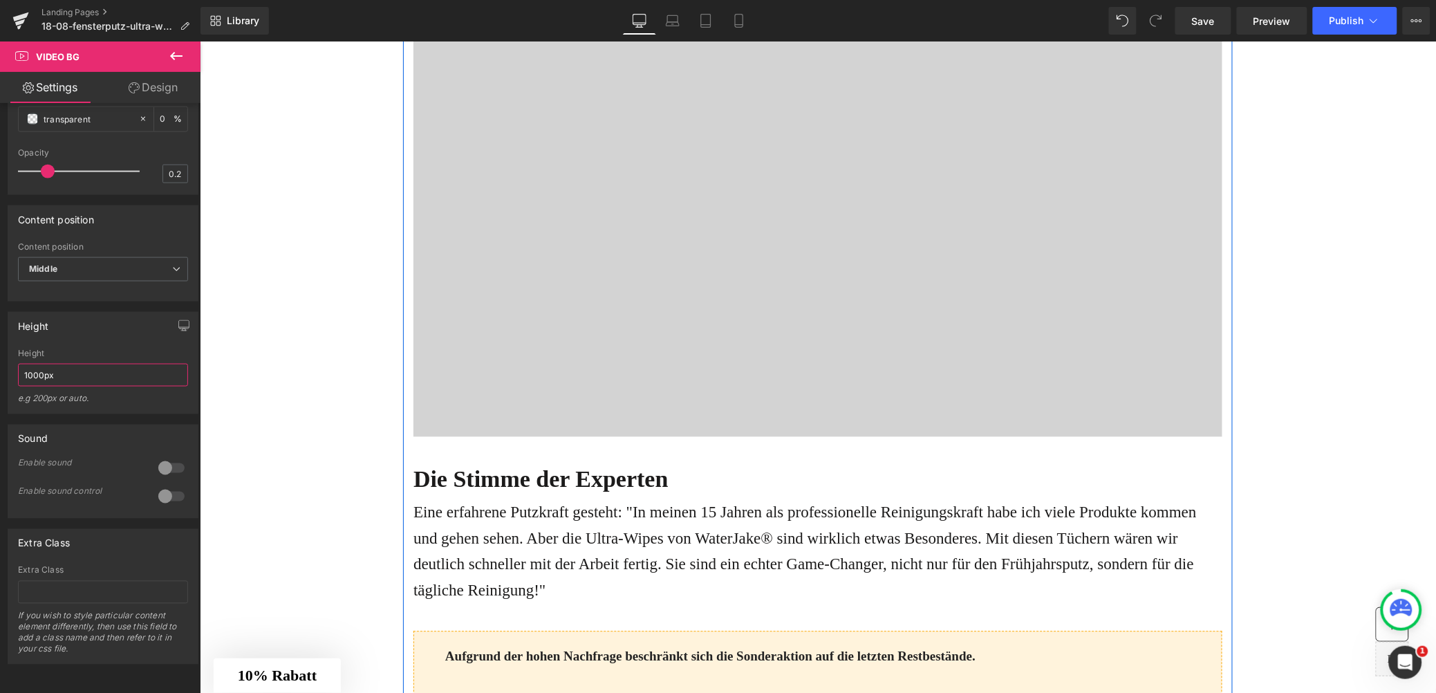
scroll to position [2674, 0]
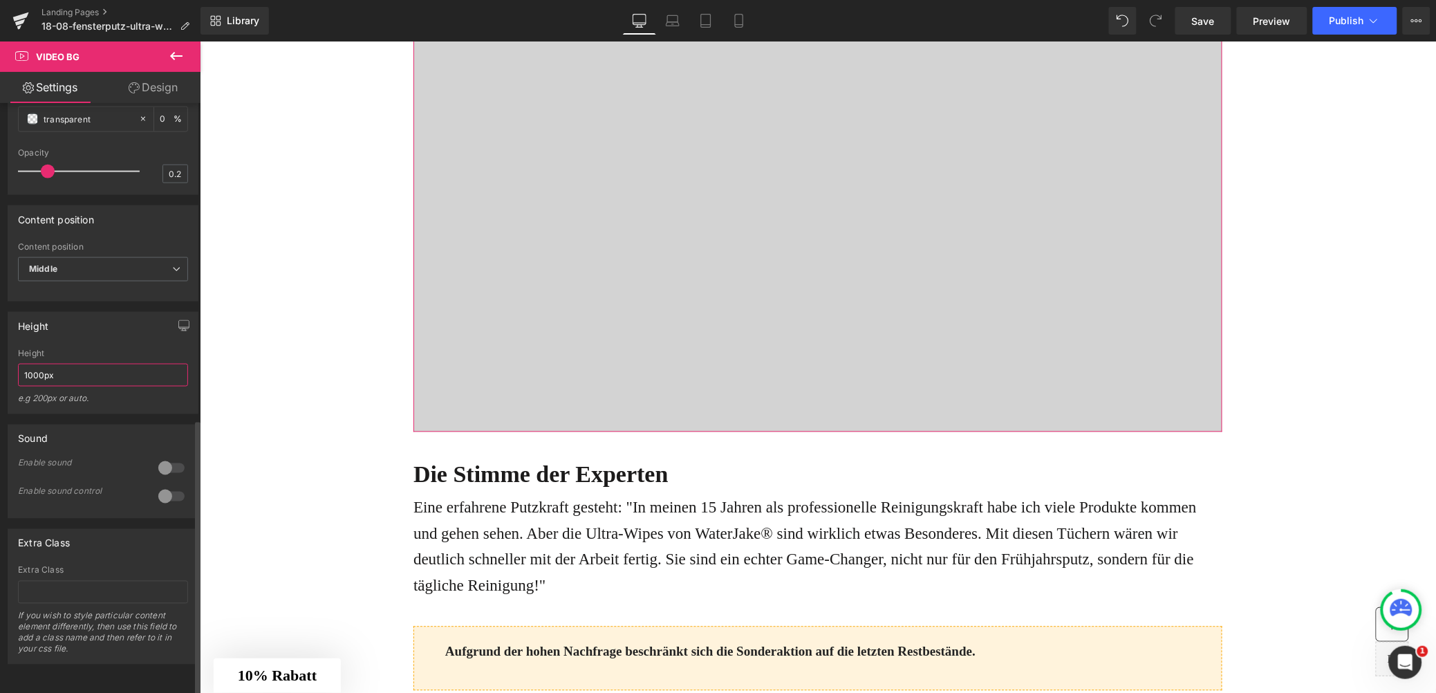
click at [71, 371] on input "1000px" at bounding box center [103, 375] width 170 height 23
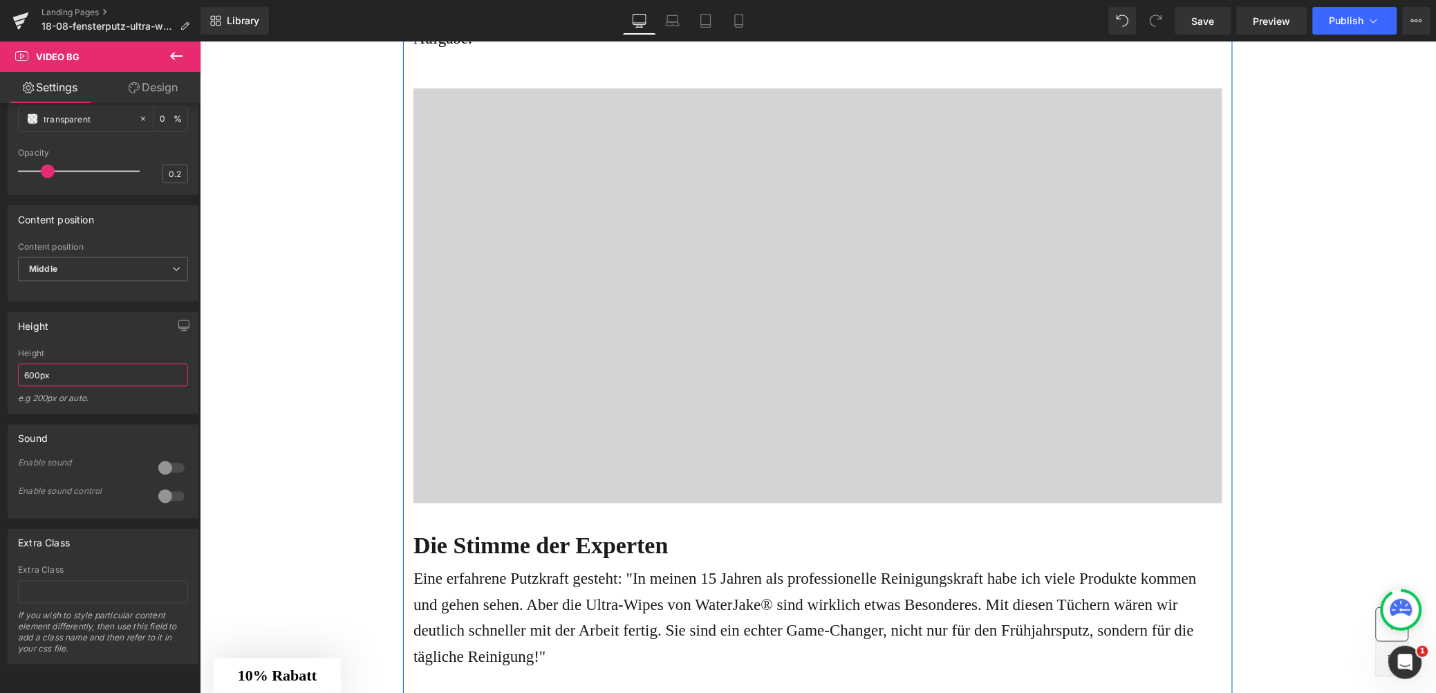
scroll to position [2301, 0]
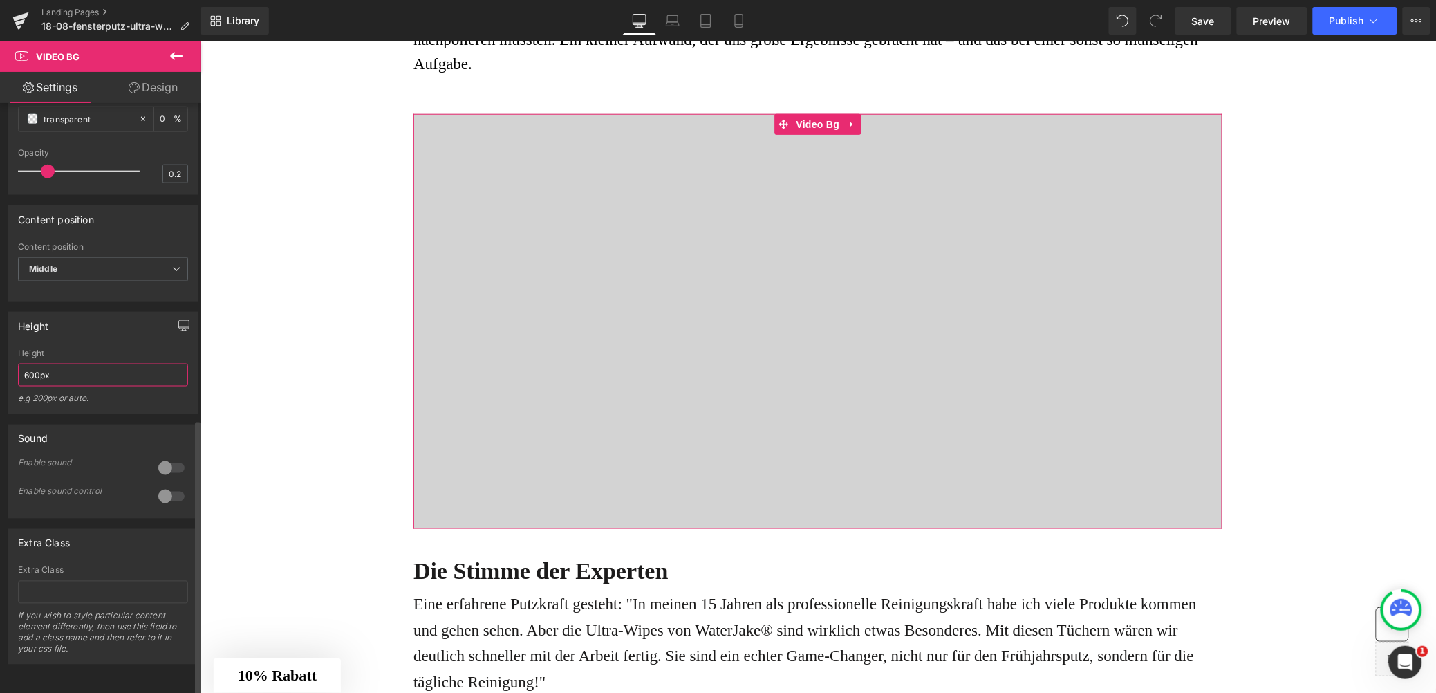
type input "600px"
click at [178, 320] on icon "button" at bounding box center [183, 325] width 11 height 11
click at [162, 333] on button "Mobile" at bounding box center [159, 322] width 42 height 24
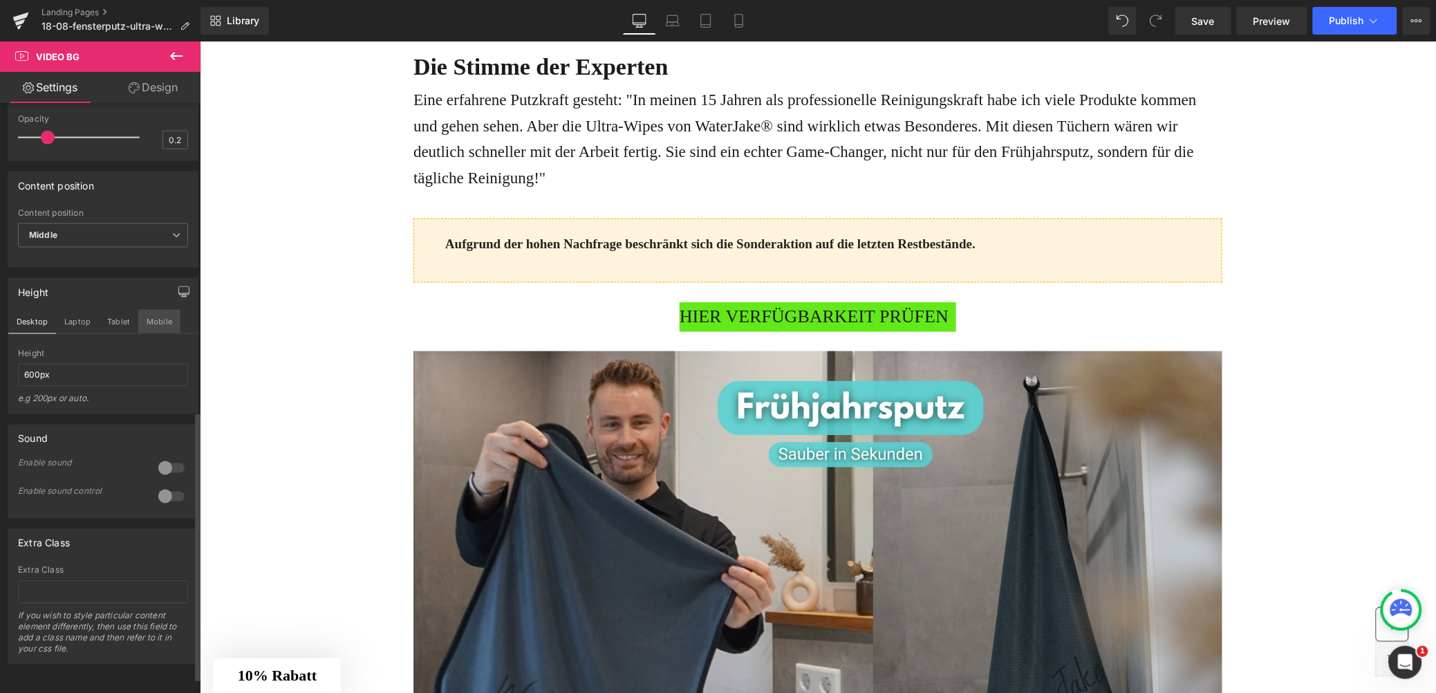
scroll to position [2293, 0]
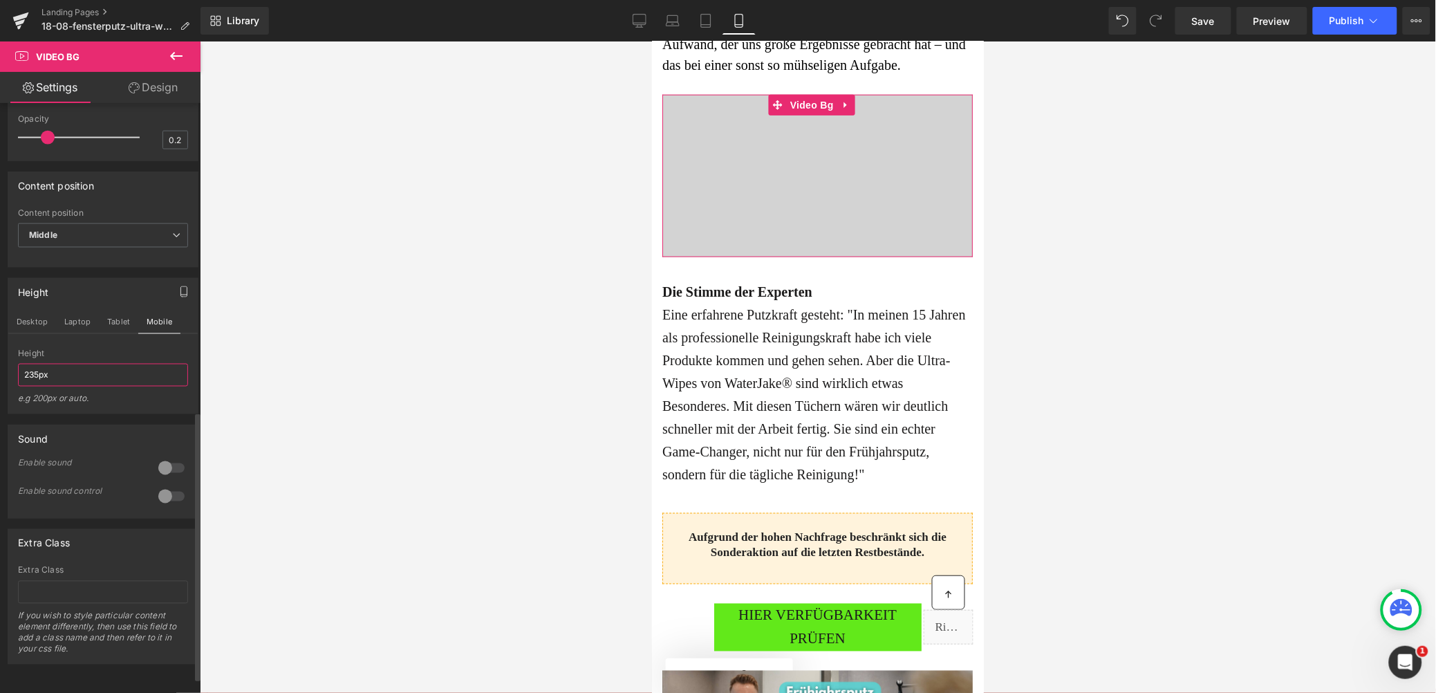
click at [37, 387] on input "235px" at bounding box center [103, 375] width 170 height 23
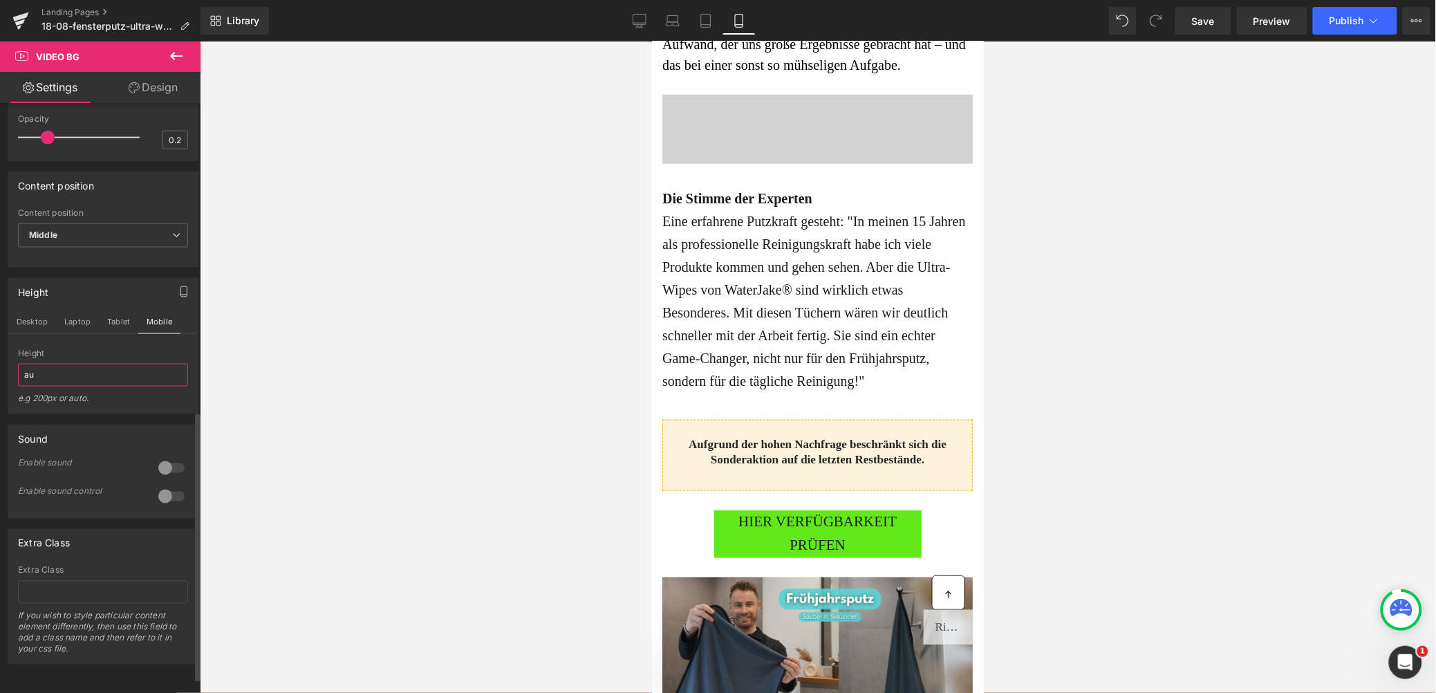
type input "a"
type input "4"
type input "1000x1000px"
click at [80, 414] on div "e.g 200px or auto." at bounding box center [103, 404] width 170 height 20
click at [80, 387] on input "1000x1000px" at bounding box center [103, 375] width 170 height 23
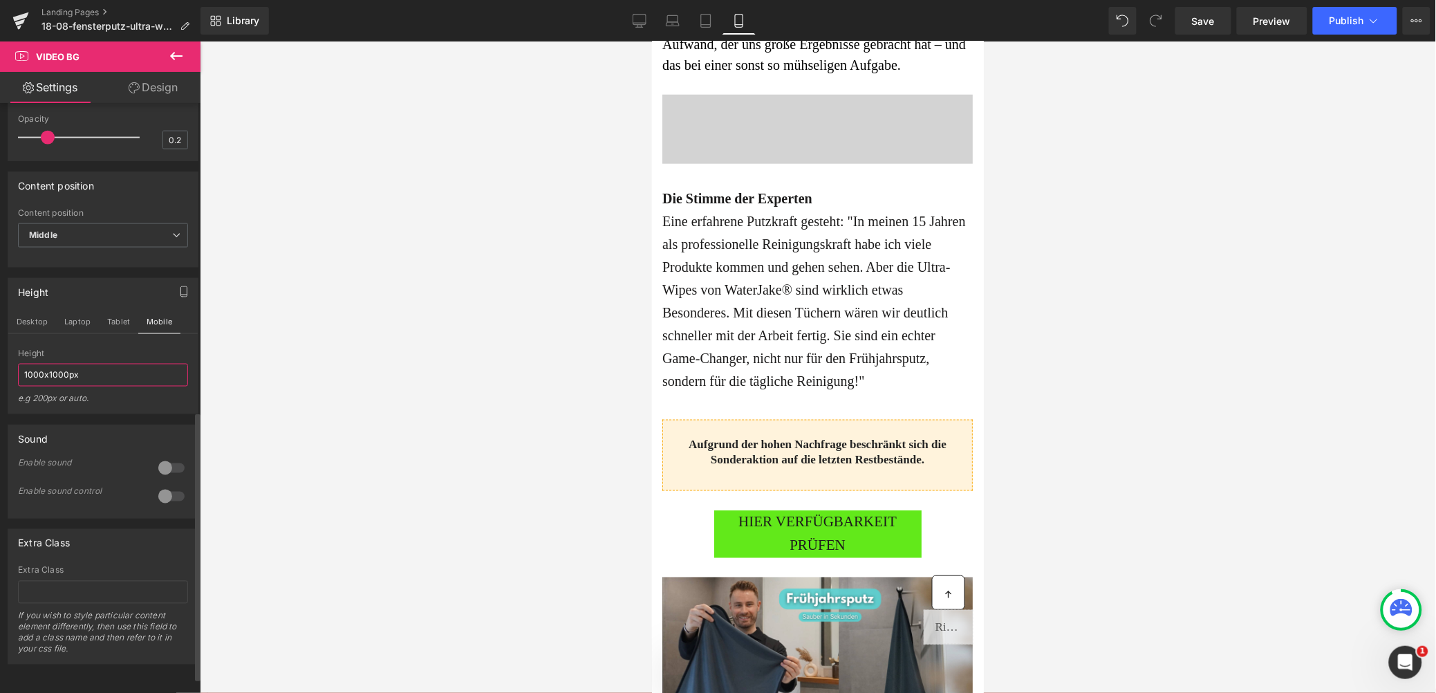
click at [80, 387] on input "1000x1000px" at bounding box center [103, 375] width 170 height 23
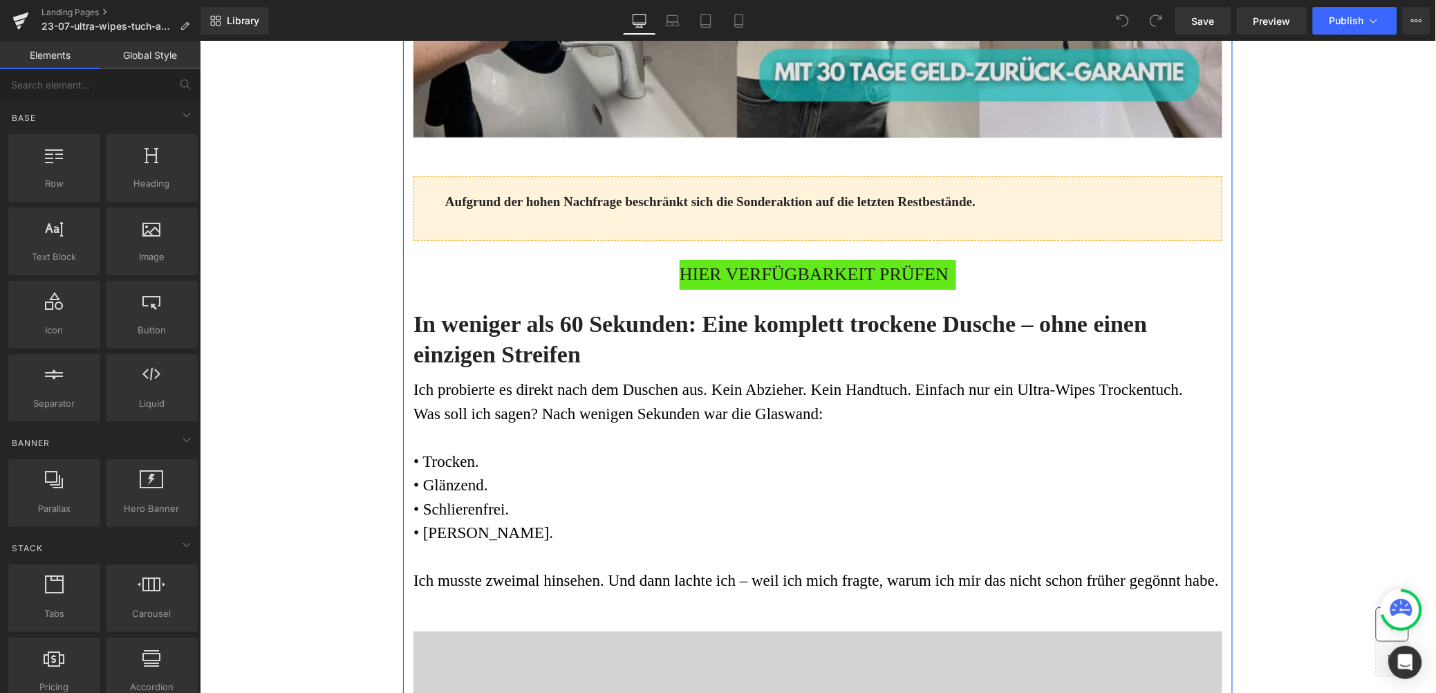
scroll to position [1678, 0]
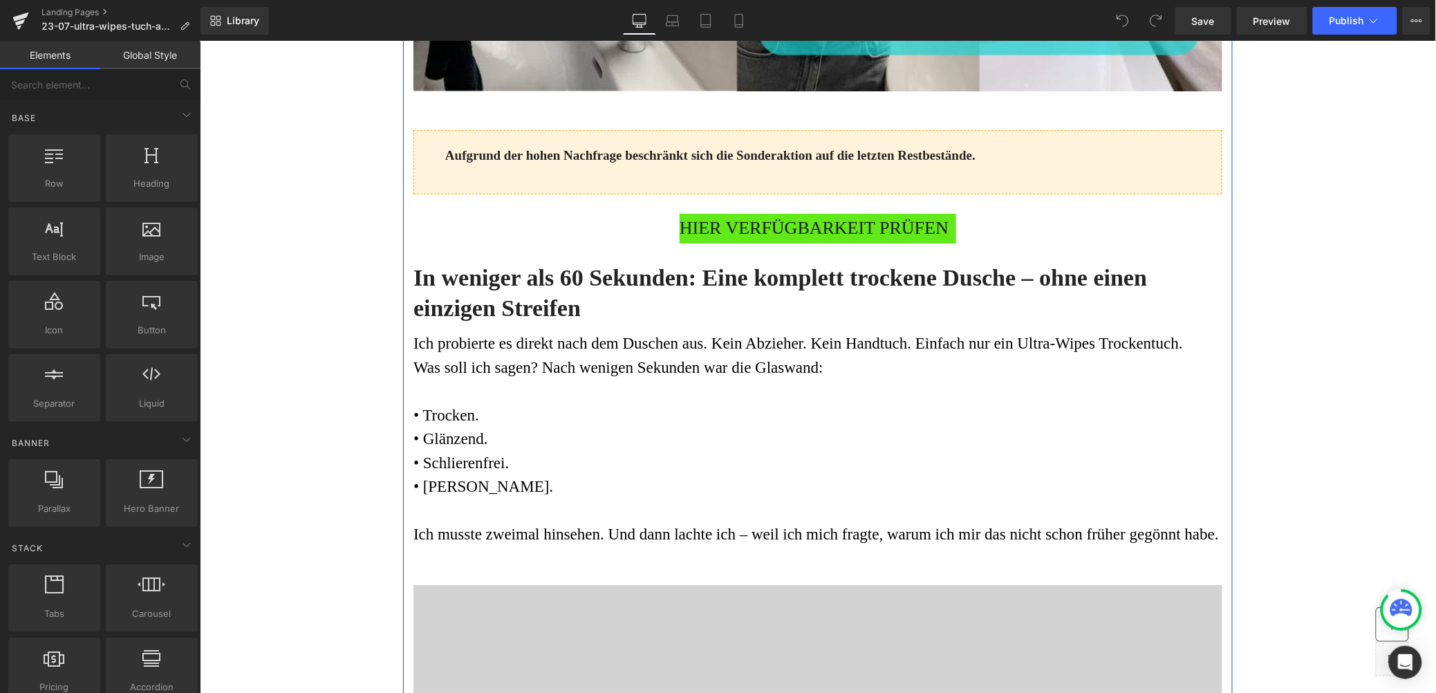
click at [752, 243] on span "HIER VERFÜGBARKEIT PRÜFEN" at bounding box center [813, 228] width 269 height 30
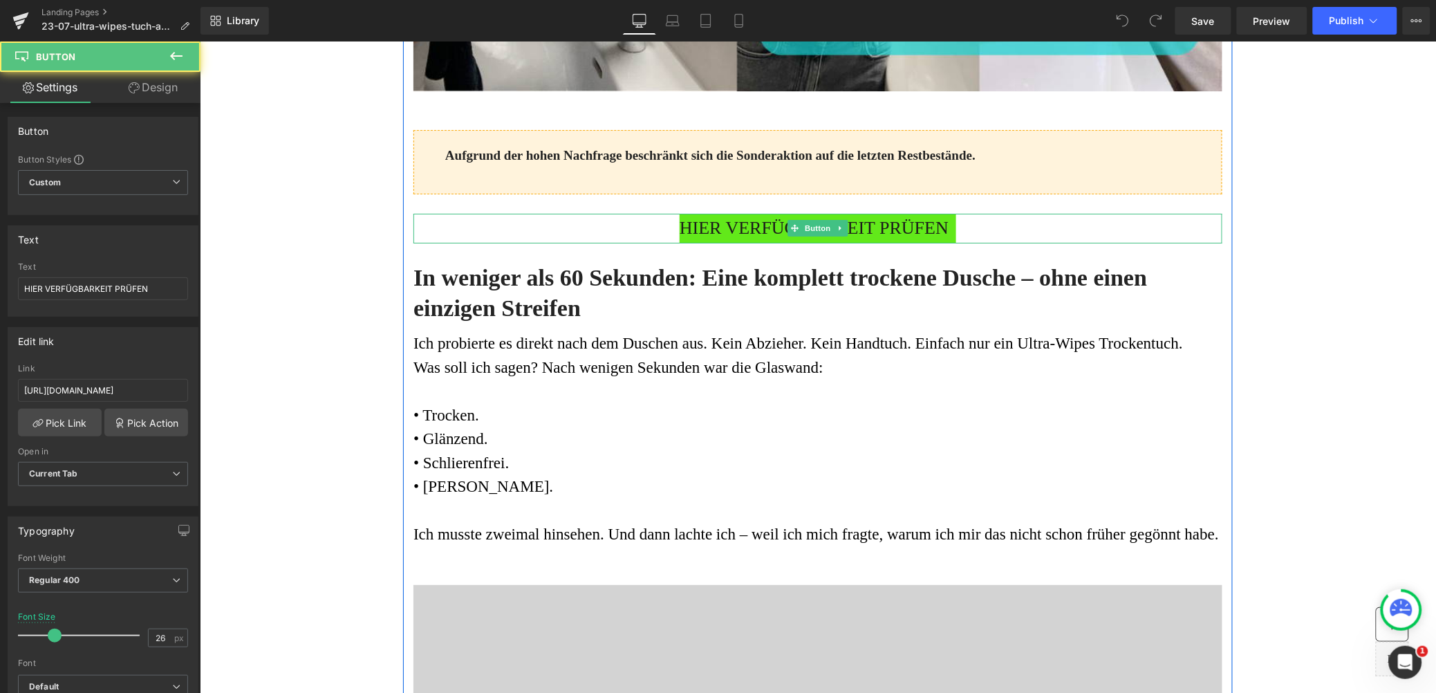
scroll to position [0, 0]
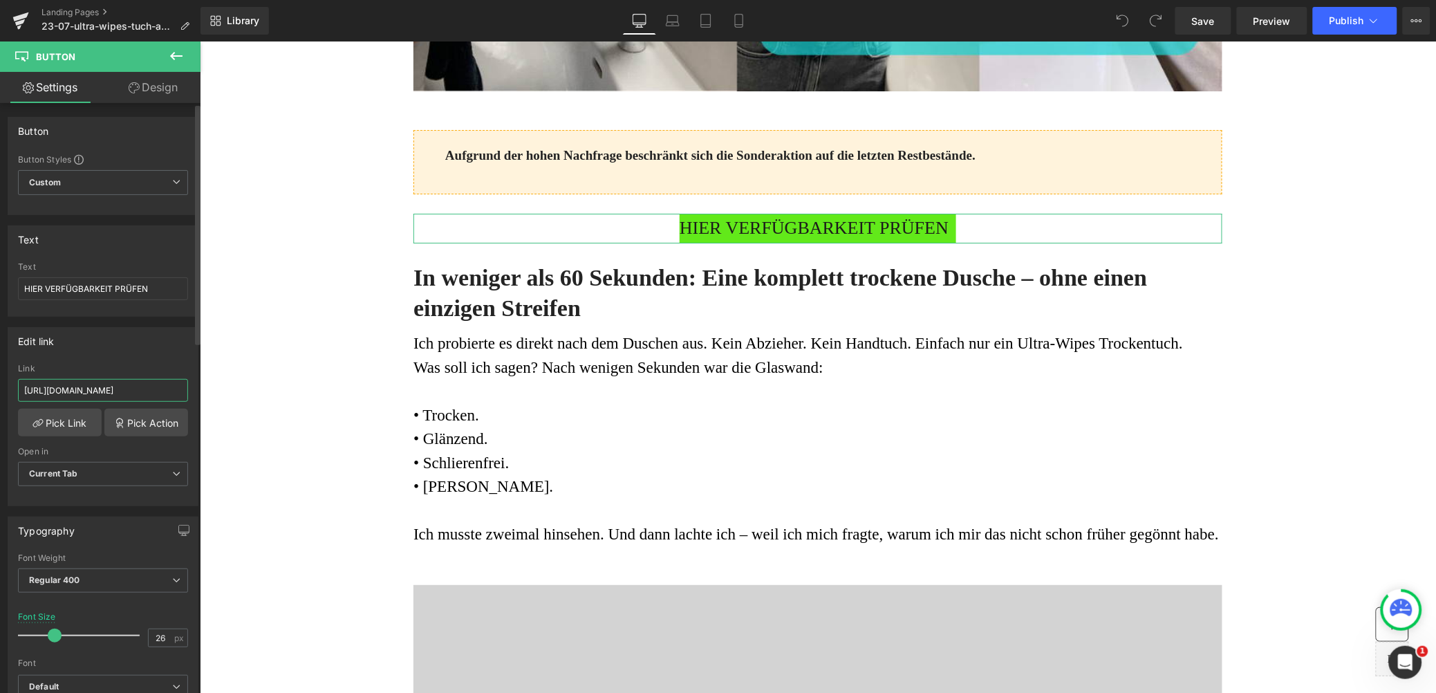
click at [62, 380] on input "[URL][DOMAIN_NAME]" at bounding box center [103, 390] width 170 height 23
click at [61, 387] on input "[URL][DOMAIN_NAME]" at bounding box center [103, 390] width 170 height 23
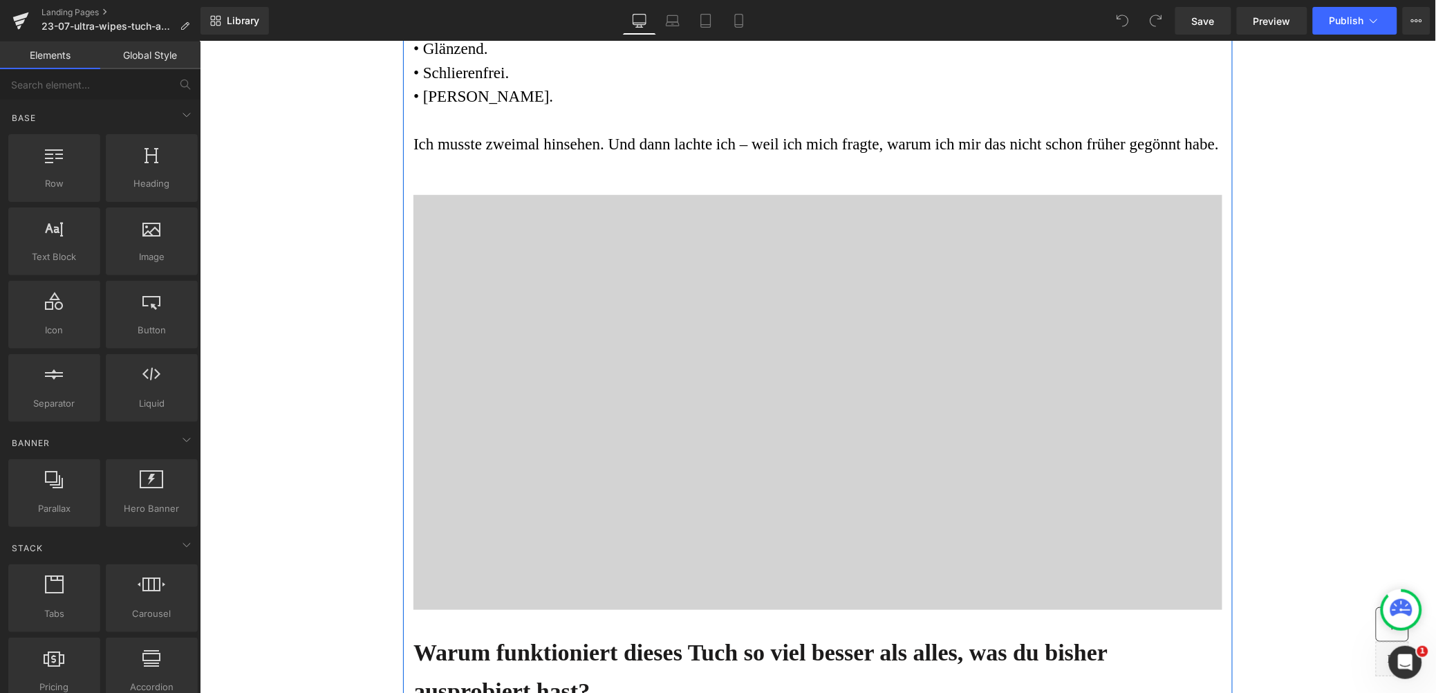
scroll to position [2085, 0]
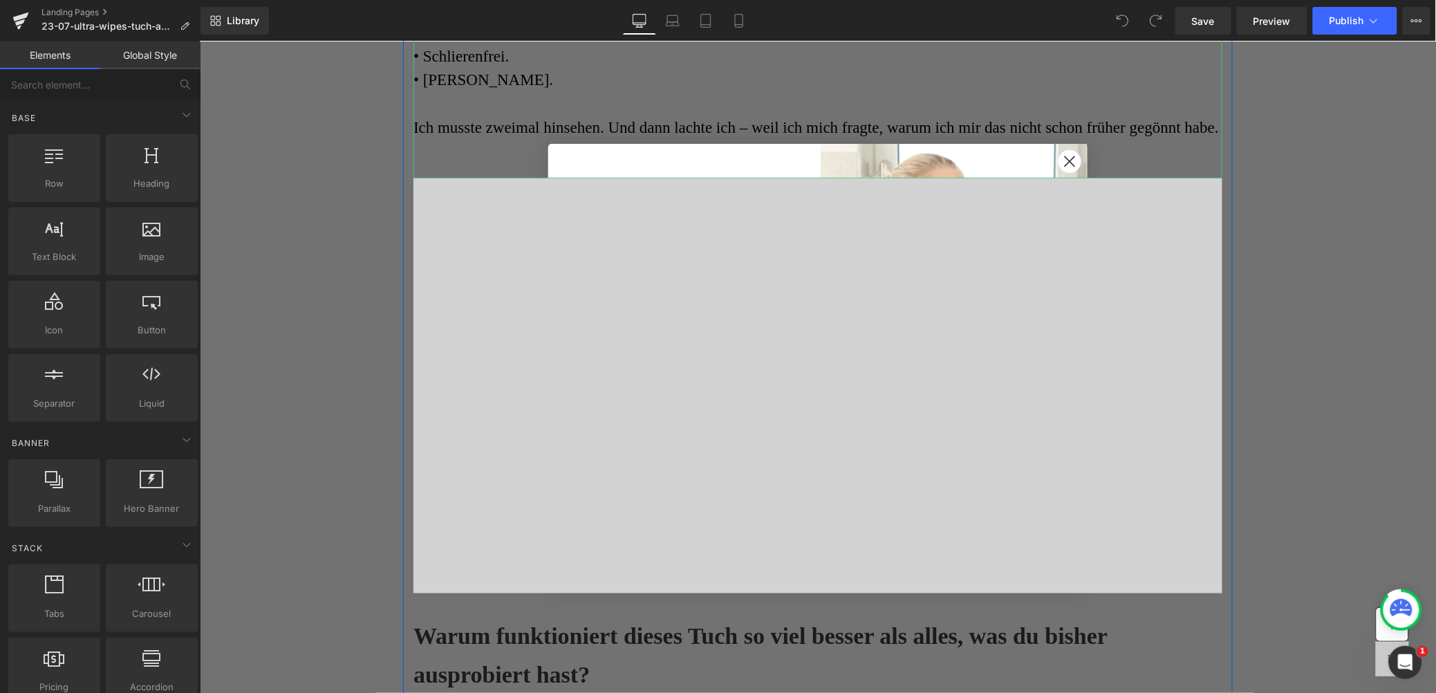
click at [1069, 68] on p "• Schlierenfrei." at bounding box center [817, 56] width 809 height 24
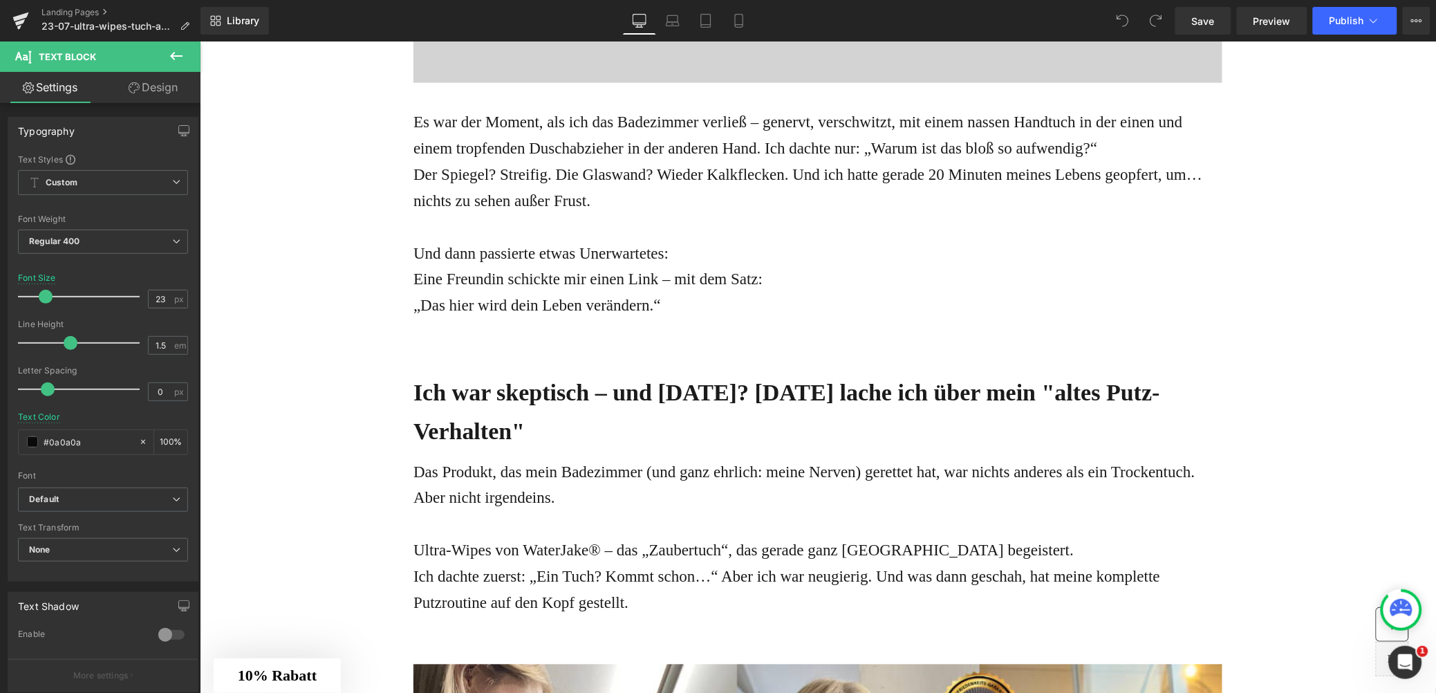
scroll to position [0, 0]
